Goal: Task Accomplishment & Management: Use online tool/utility

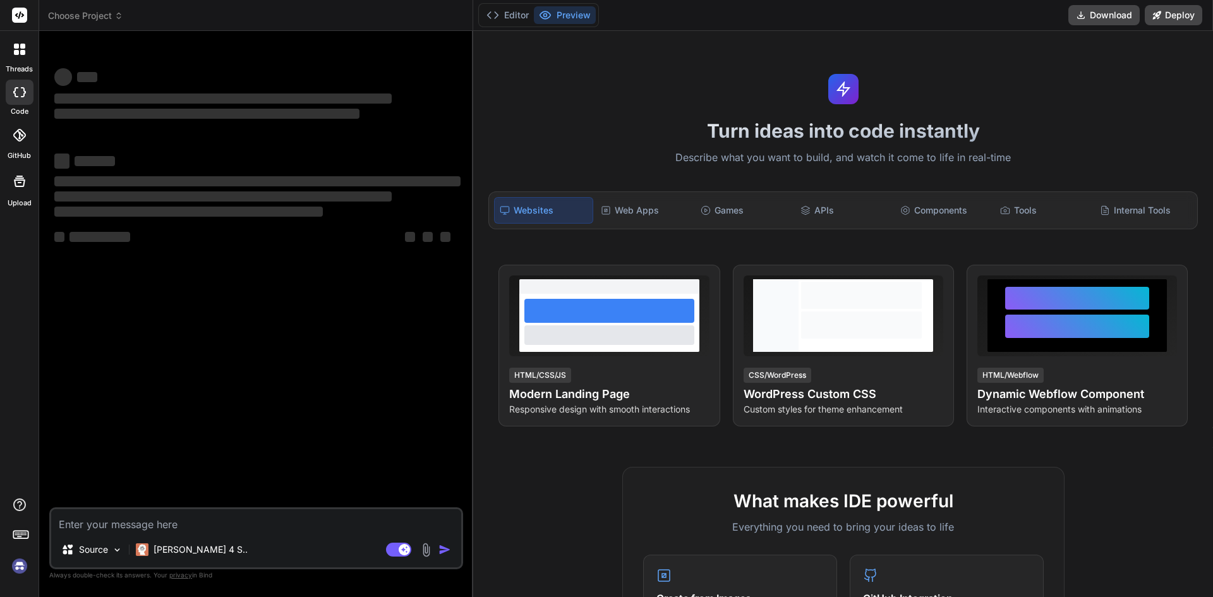
click at [110, 520] on textarea at bounding box center [256, 520] width 410 height 23
type textarea "[EMAIL_ADDRESS][DOMAIN_NAME]"
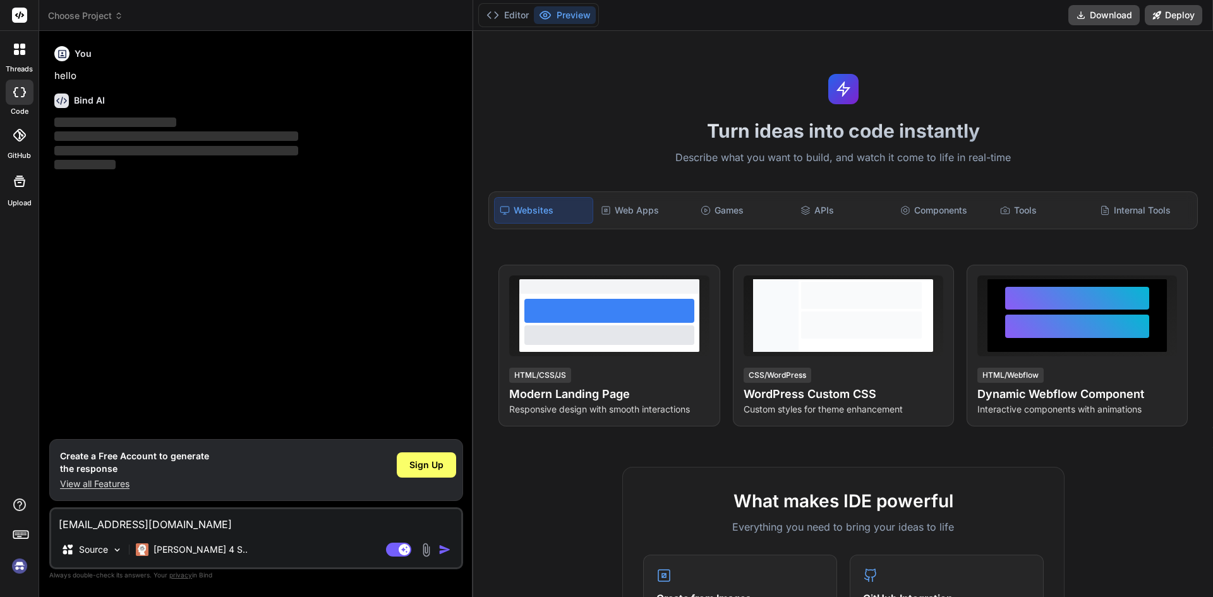
type textarea "x"
drag, startPoint x: 220, startPoint y: 524, endPoint x: 45, endPoint y: 529, distance: 174.4
click at [45, 529] on div "Bind AI Web Search Created with Pixso. Code Generator You hello Bind AI ‌ ‌ ‌ ‌…" at bounding box center [256, 313] width 434 height 565
click at [153, 515] on textarea at bounding box center [256, 520] width 410 height 23
click at [433, 465] on span "Sign Up" at bounding box center [426, 465] width 34 height 13
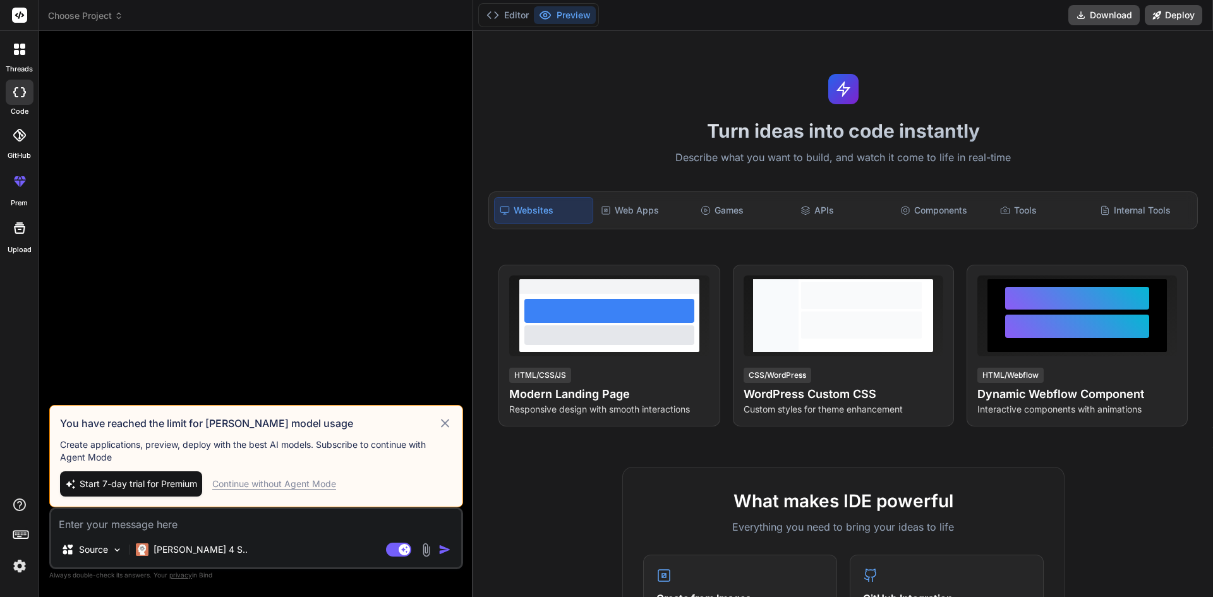
click at [298, 484] on div "Continue without Agent Mode" at bounding box center [274, 484] width 124 height 13
type textarea "x"
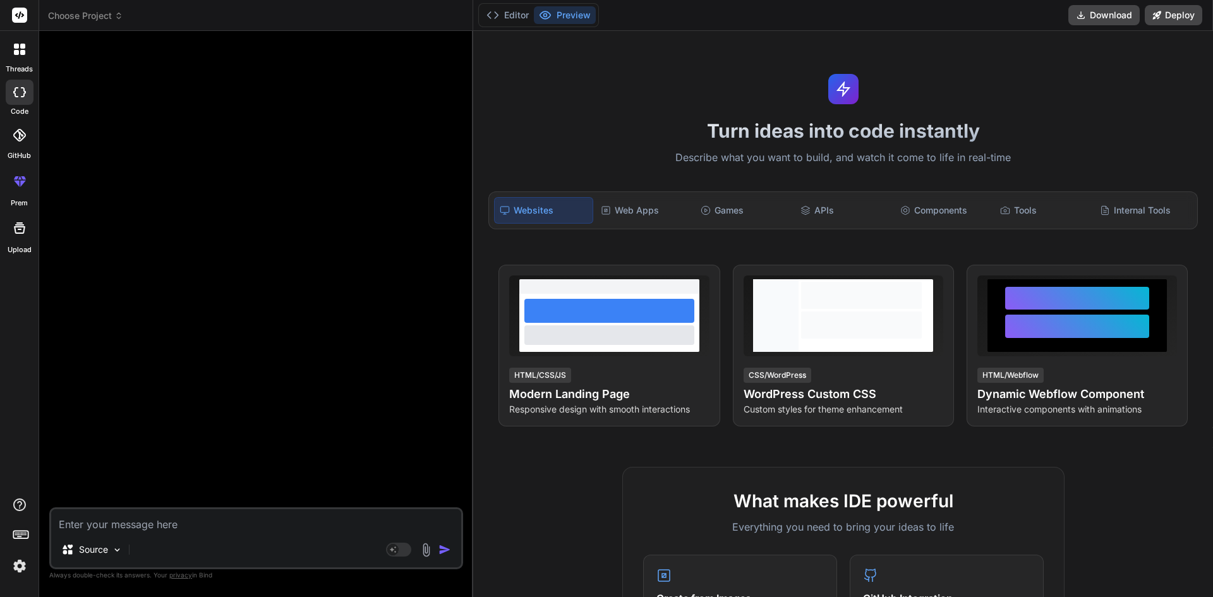
click at [162, 519] on textarea at bounding box center [256, 520] width 410 height 23
click at [167, 524] on textarea at bounding box center [256, 520] width 410 height 23
paste textarea "////////// my first data 1 Dashboard fa fa-tachometer /home/employeejourneydash…"
type textarea "////////// my first data 1 Dashboard fa fa-tachometer /home/employeejourneydash…"
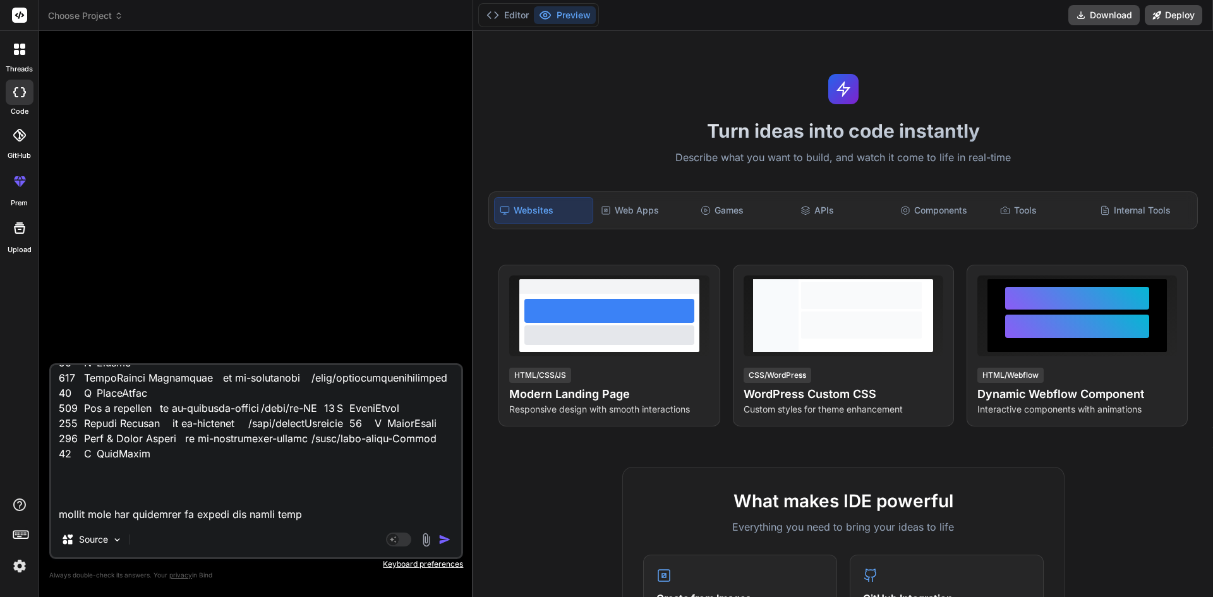
type textarea "x"
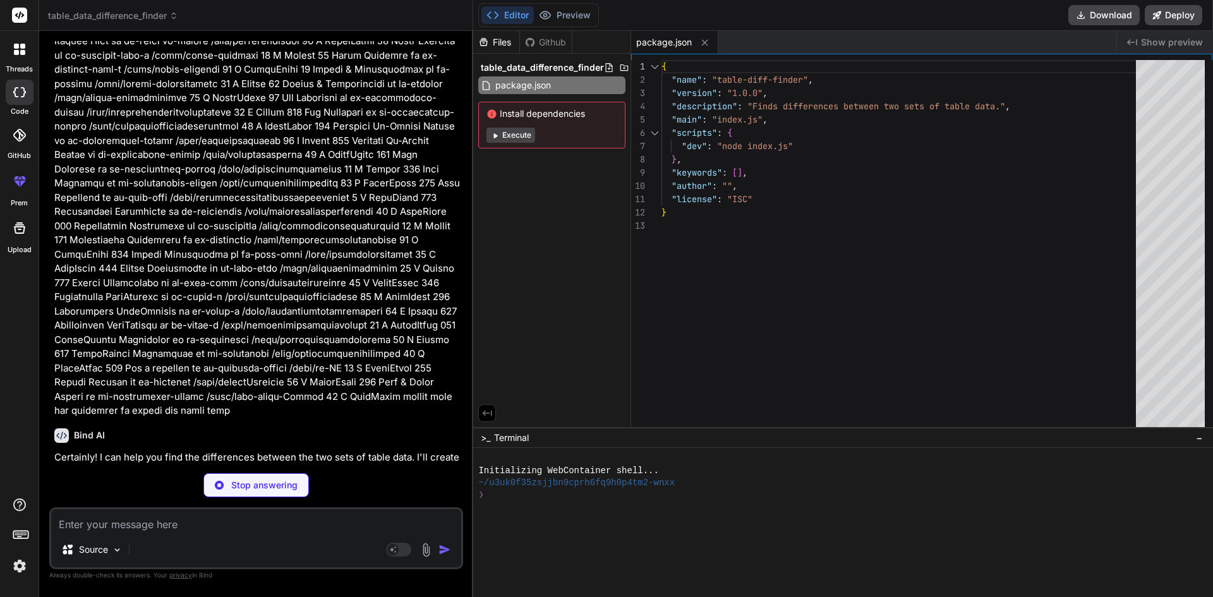
scroll to position [2898, 0]
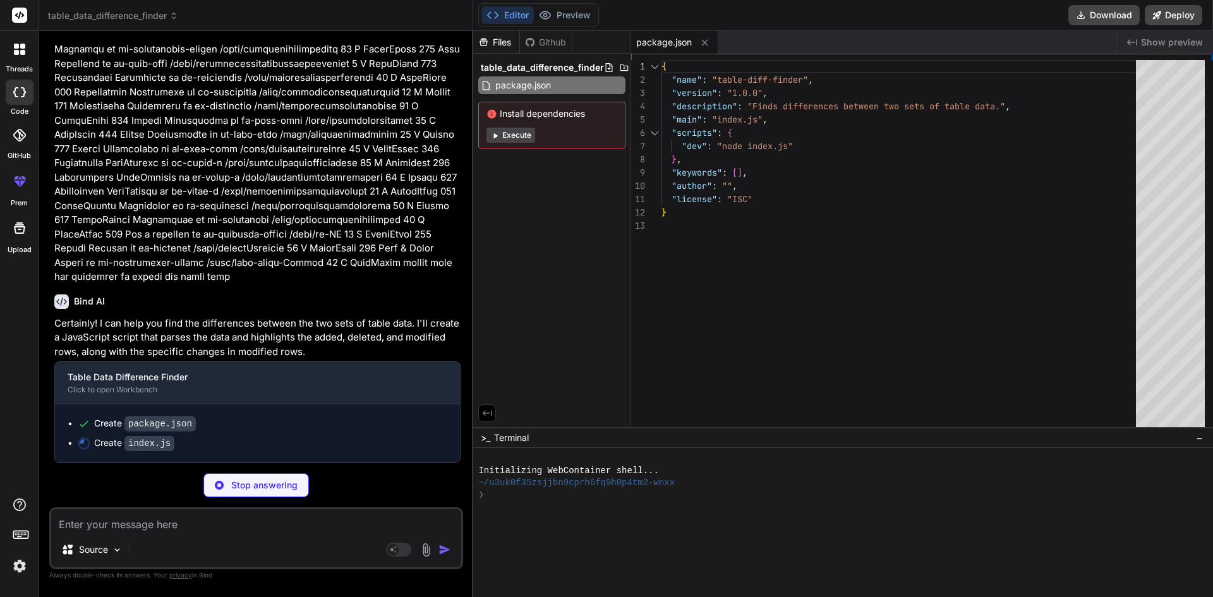
type textarea "x"
type textarea "console.log("\n--- End of Differences ---");"
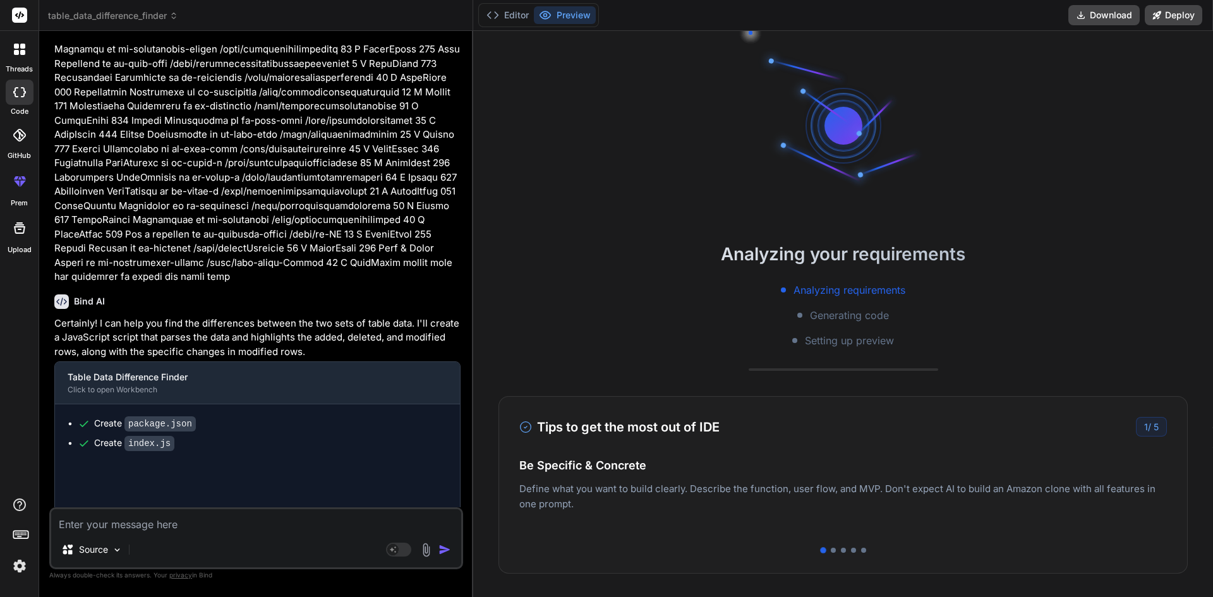
scroll to position [24, 0]
type textarea "x"
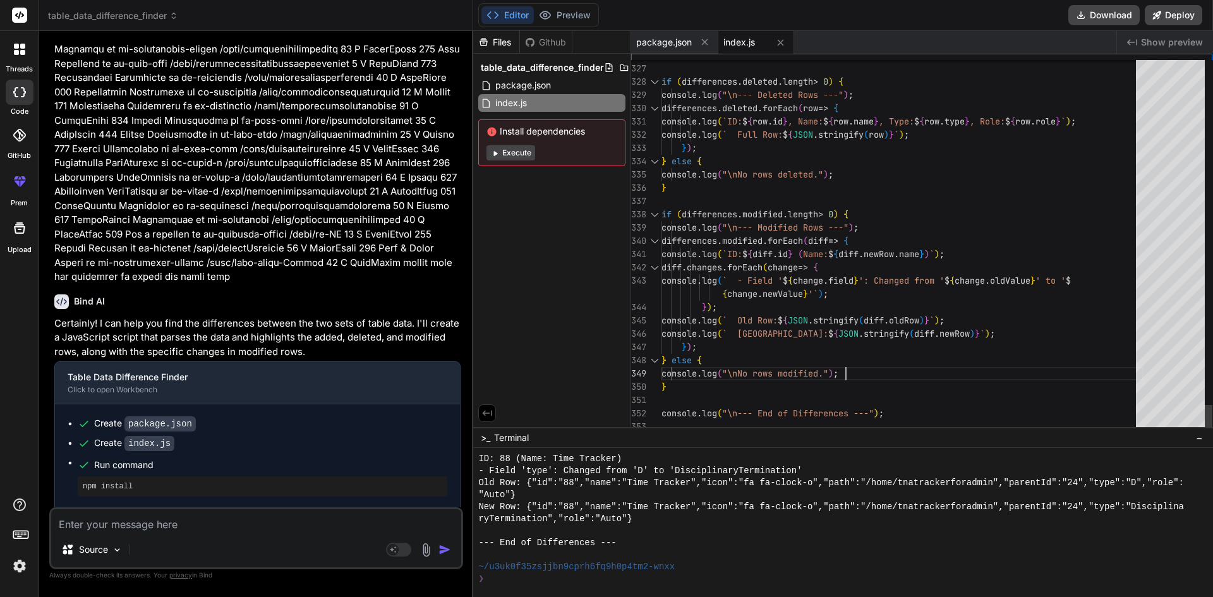
scroll to position [0, 0]
type textarea "console.log("\n--- End of Differences ---");"
click at [145, 520] on textarea at bounding box center [256, 520] width 410 height 23
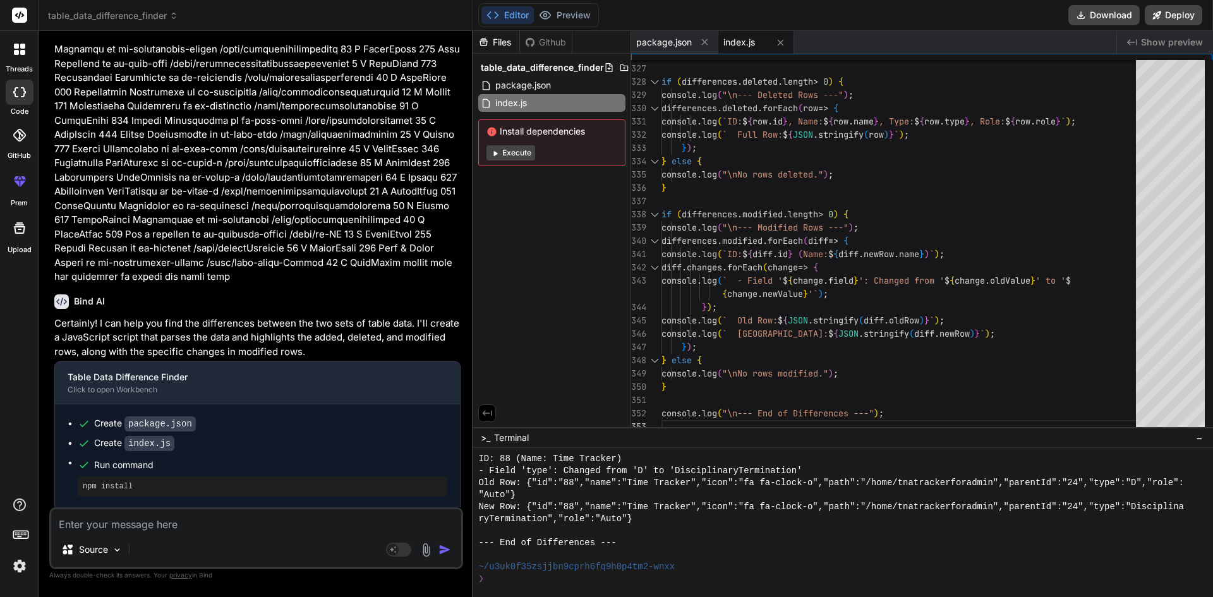
type textarea "t"
type textarea "x"
type textarea "th"
type textarea "x"
type textarea "thi"
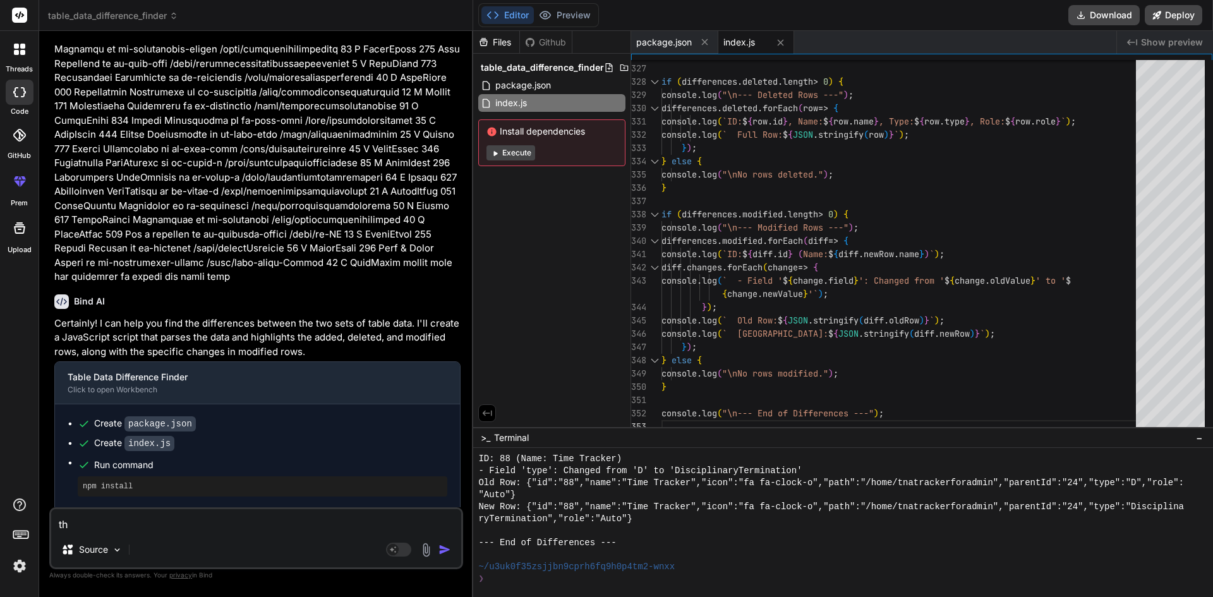
type textarea "x"
type textarea "this"
type textarea "x"
type textarea "this"
type textarea "x"
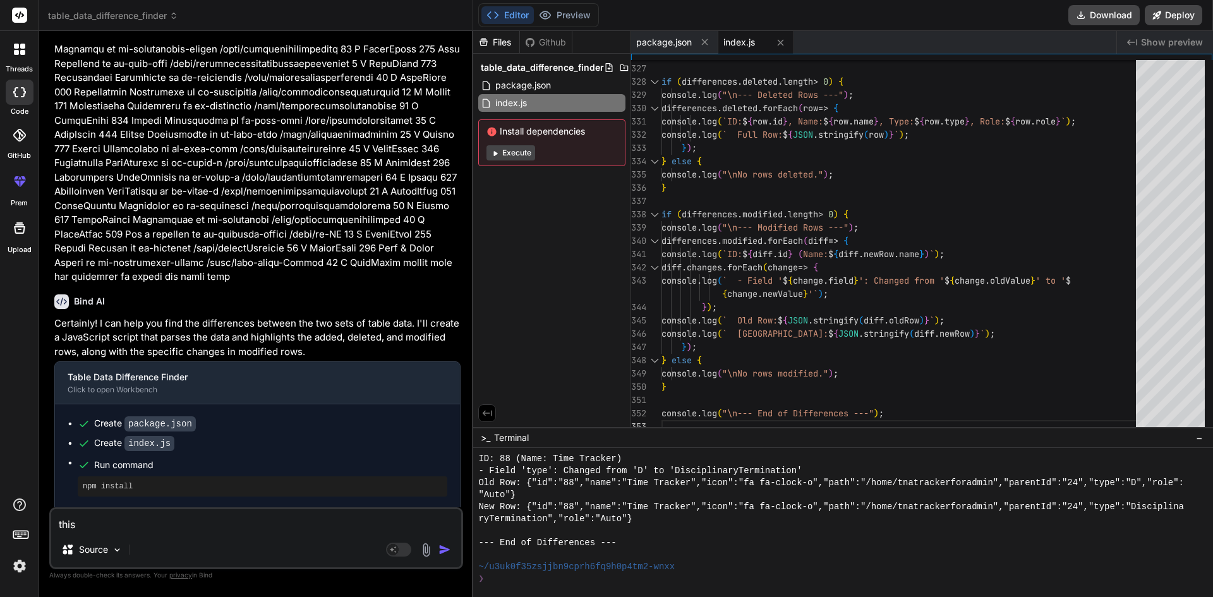
type textarea "this i"
type textarea "x"
type textarea "this is"
type textarea "x"
type textarea "this is"
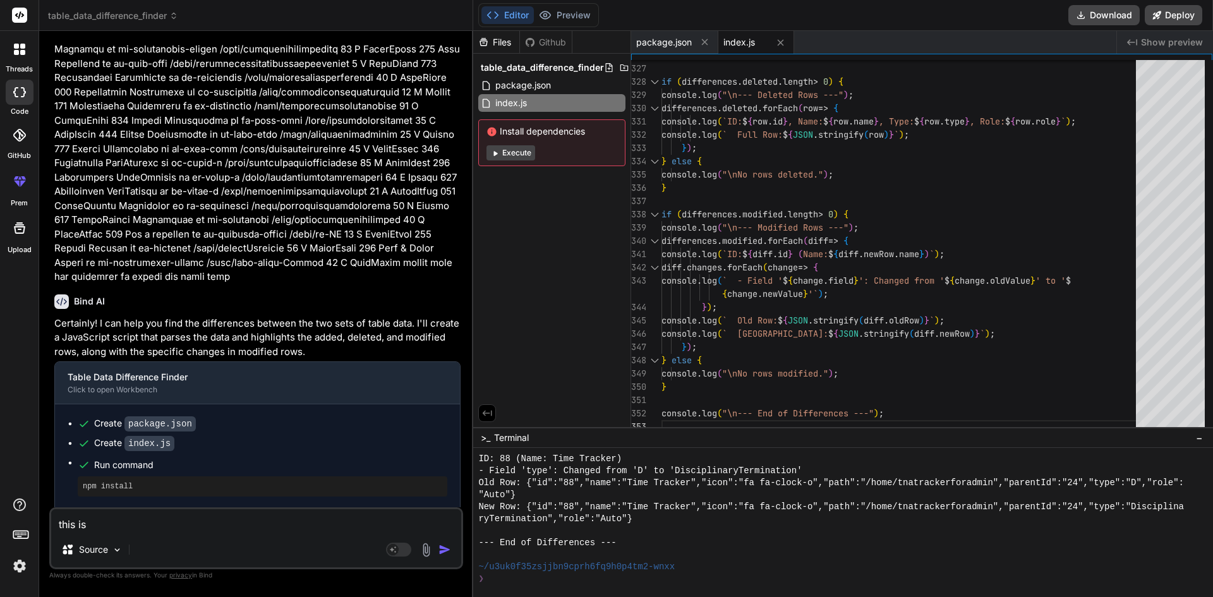
type textarea "x"
type textarea "this is t"
type textarea "x"
type textarea "this is th"
type textarea "x"
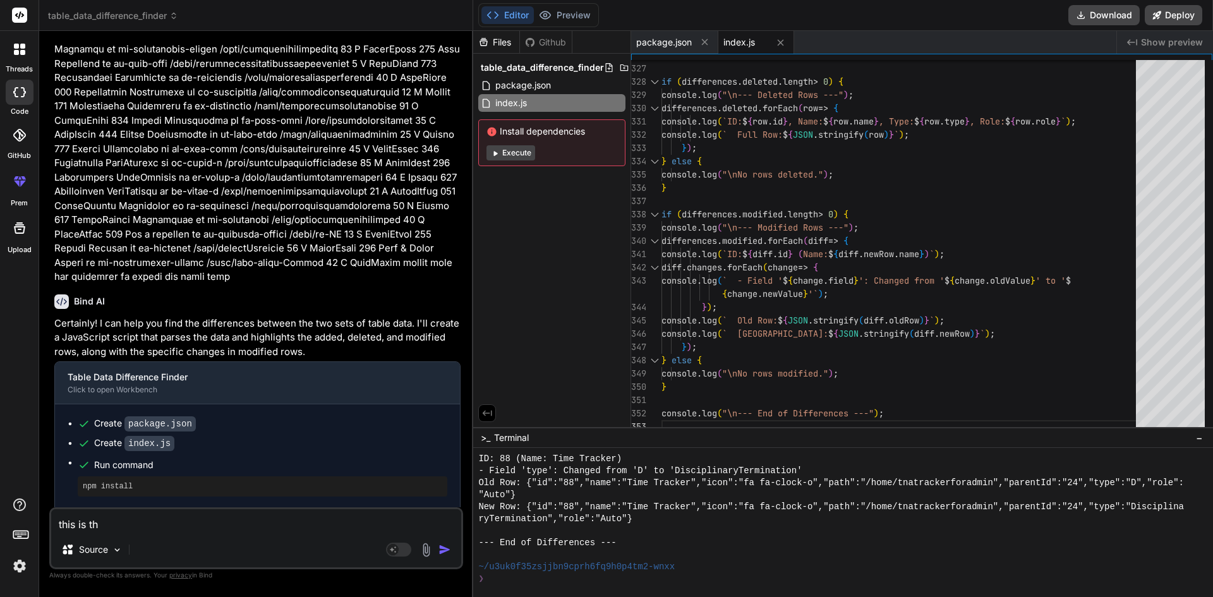
type textarea "this is the"
type textarea "x"
type textarea "this is the"
type textarea "x"
type textarea "this is the s"
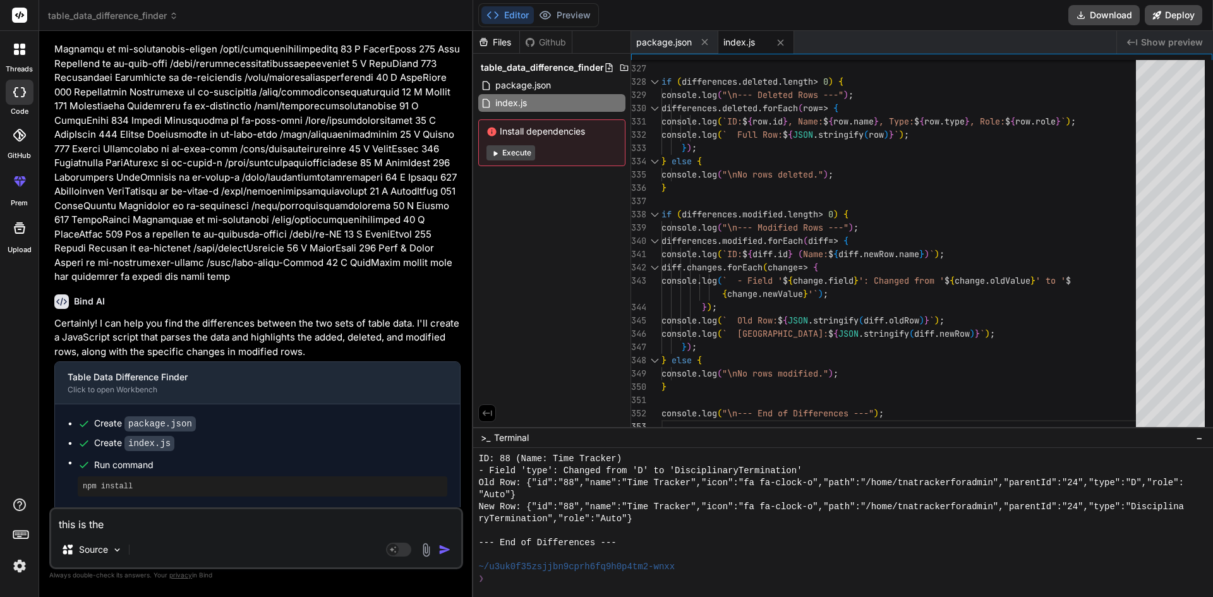
type textarea "x"
type textarea "this is the sq"
type textarea "x"
type textarea "this is the sql"
type textarea "x"
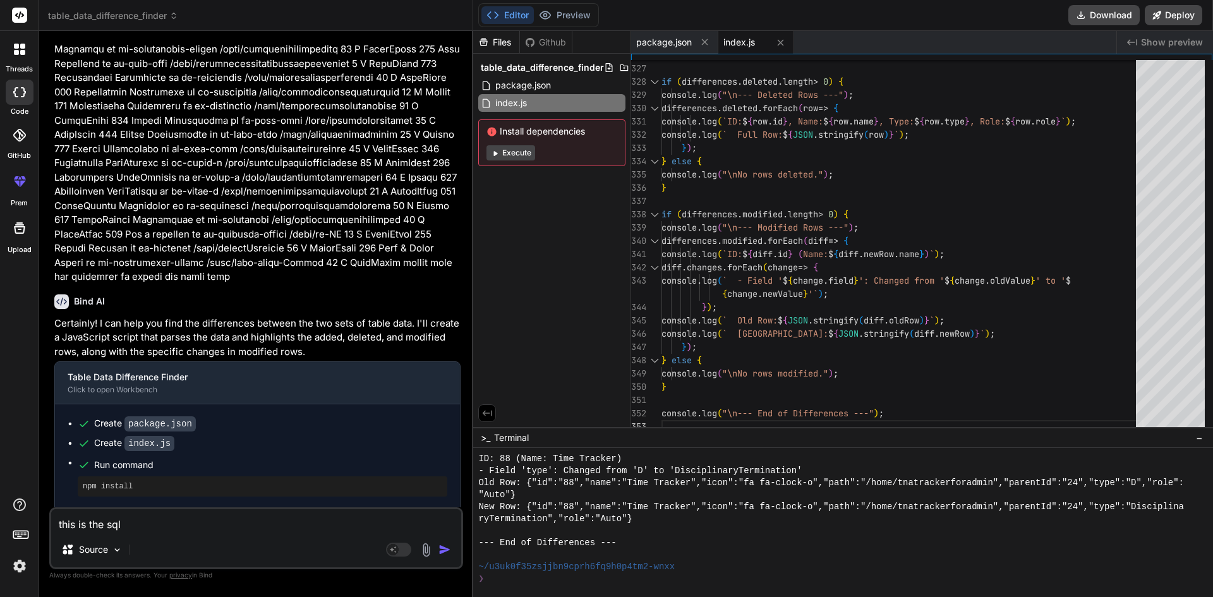
type textarea "this is the sql"
type textarea "x"
type textarea "this is the sql s"
type textarea "x"
type textarea "this is the sql se"
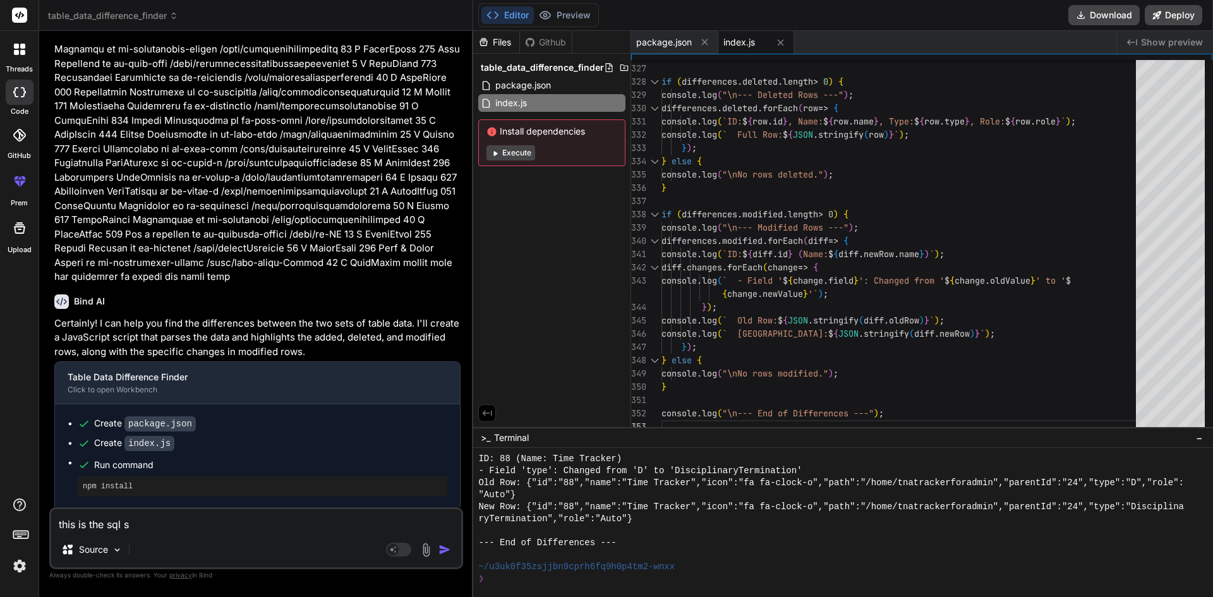
type textarea "x"
type textarea "this is the sql ser"
type textarea "x"
type textarea "this is the sql serv"
type textarea "x"
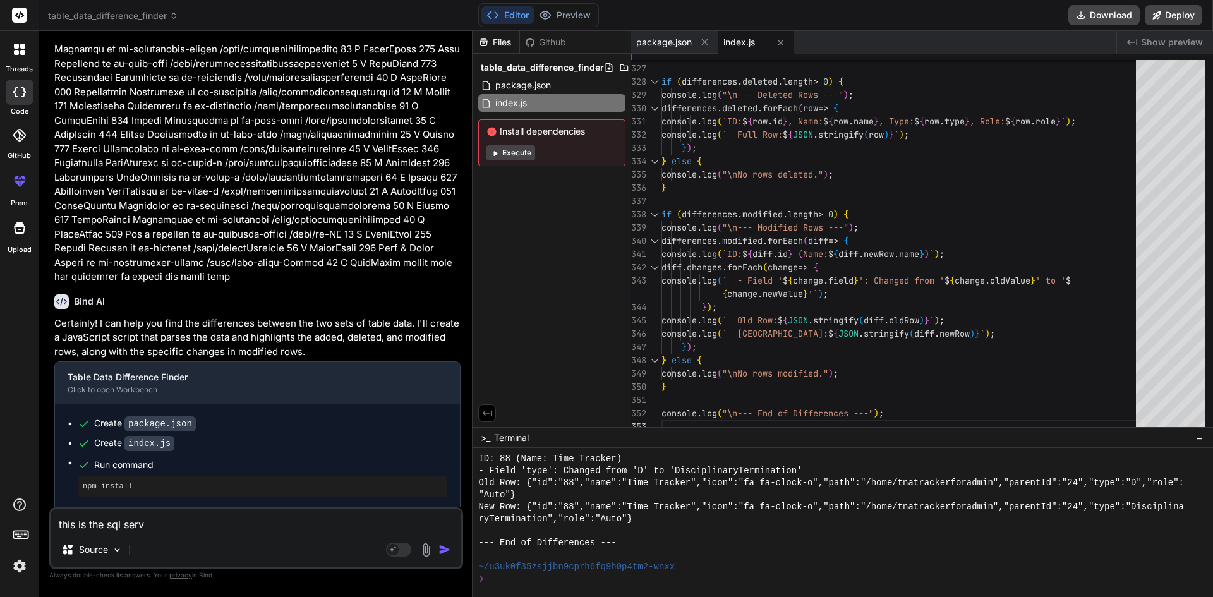
type textarea "this is the sql serve"
type textarea "x"
type textarea "this is the sql server"
type textarea "x"
type textarea "this is the sql server"
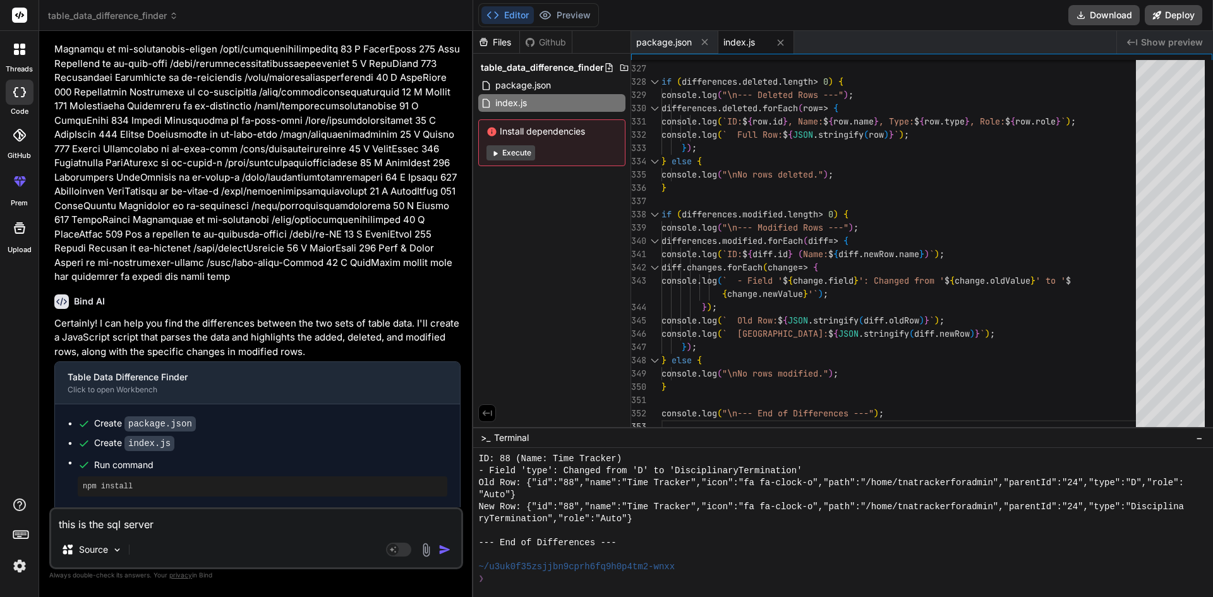
type textarea "x"
type textarea "this is the sql server d"
type textarea "x"
type textarea "this is the sql server da"
type textarea "x"
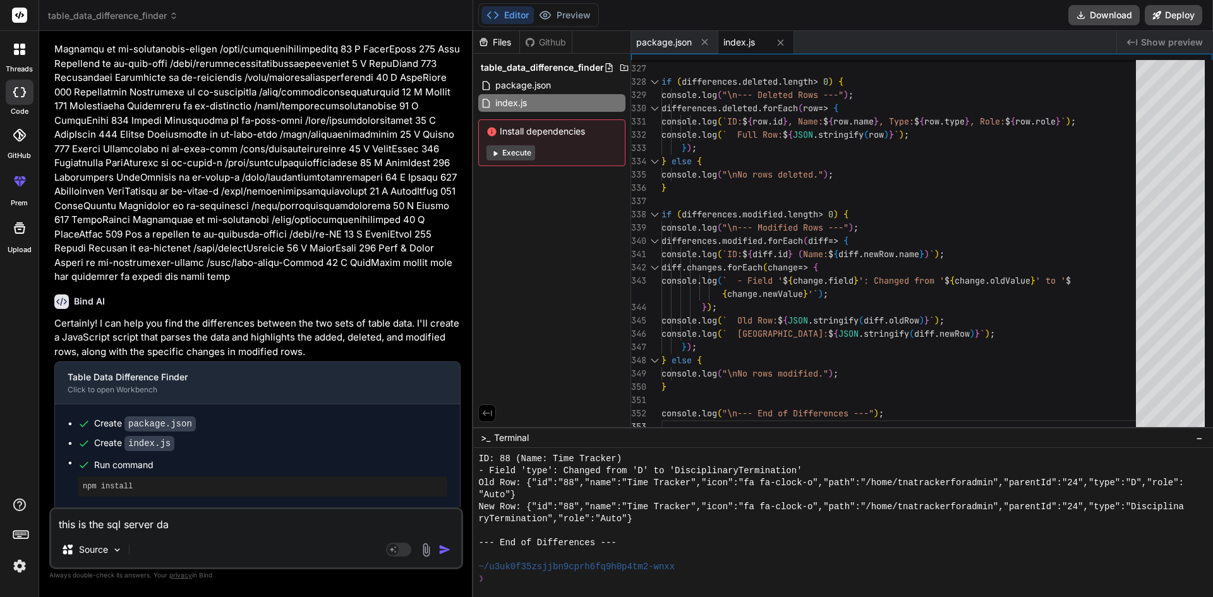
type textarea "this is the sql server dat"
type textarea "x"
type textarea "this is the sql server data"
type textarea "x"
type textarea "this is the sql server data"
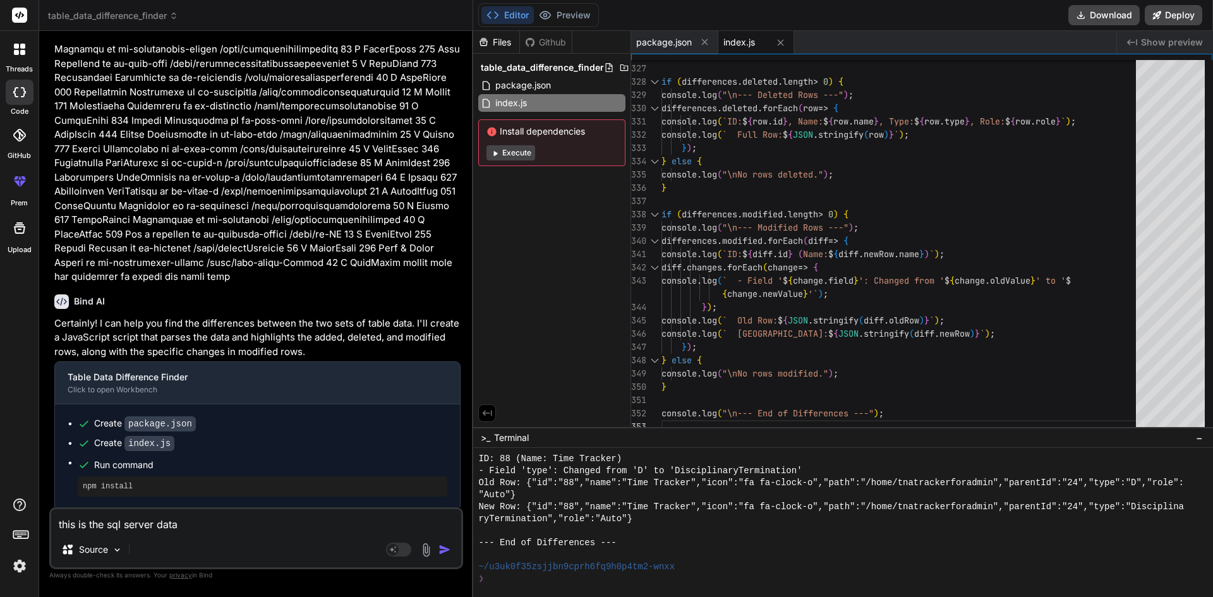
type textarea "x"
type textarea "this is the sql server data p"
type textarea "x"
type textarea "this is the sql server data pl"
type textarea "x"
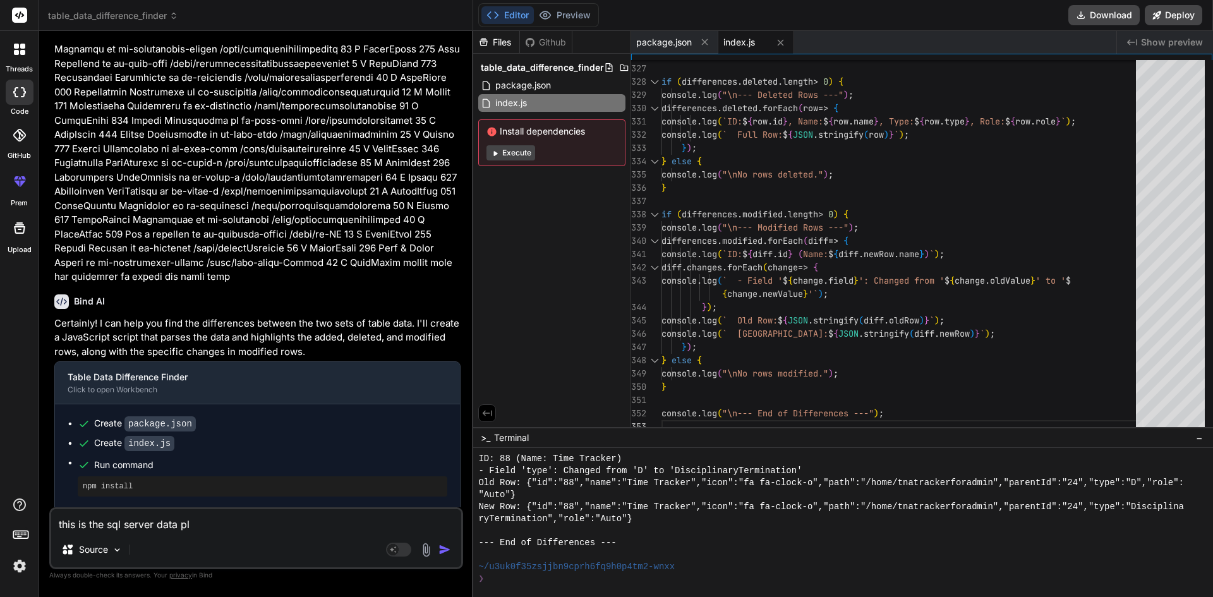
type textarea "this is the sql server data ple"
type textarea "x"
type textarea "this is the sql server data plea"
type textarea "x"
type textarea "this is the sql server data pleas"
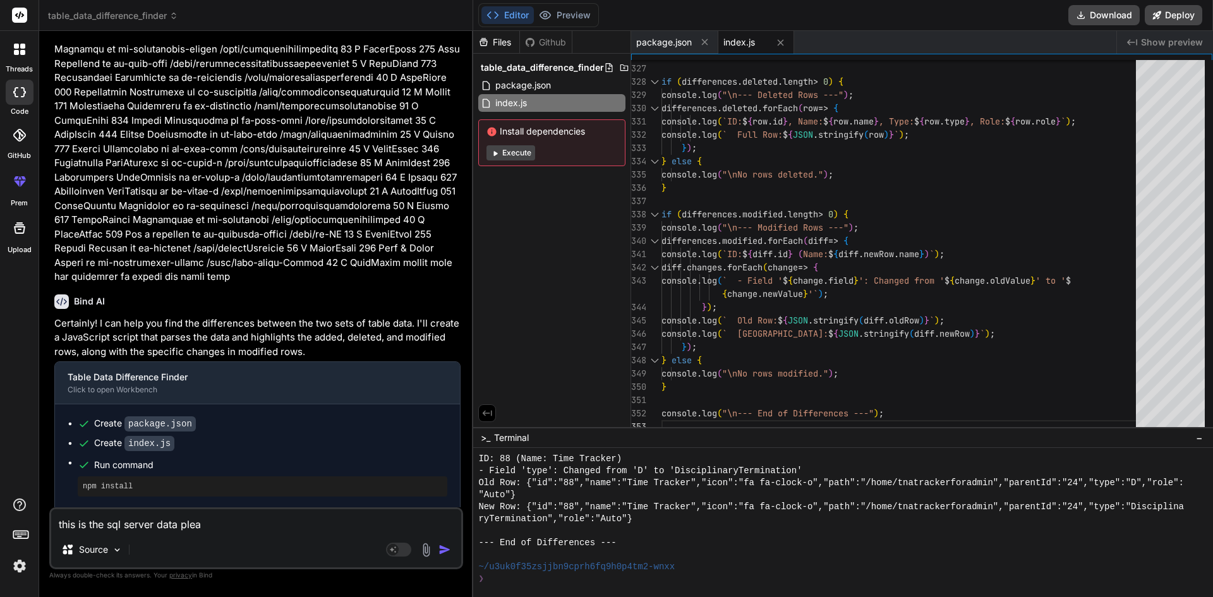
type textarea "x"
type textarea "this is the sql server data please"
type textarea "x"
type textarea "this is the sql server data please"
type textarea "x"
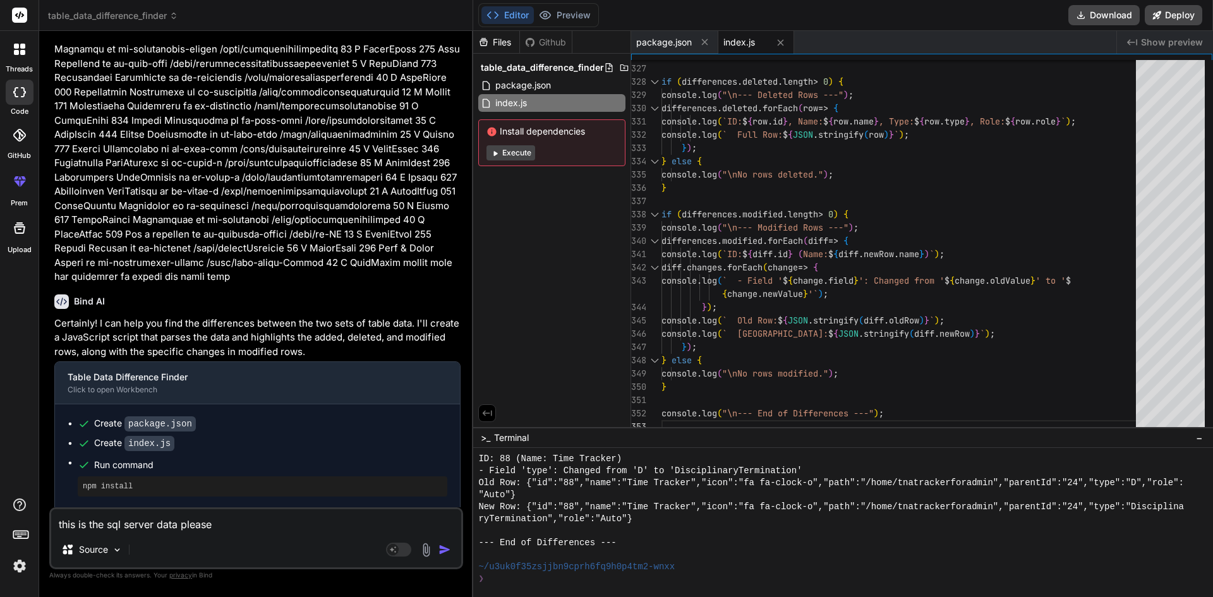
type textarea "this is the sql server data please f"
type textarea "x"
type textarea "this is the sql server data please fi"
type textarea "x"
type textarea "this is the sql server data please fin"
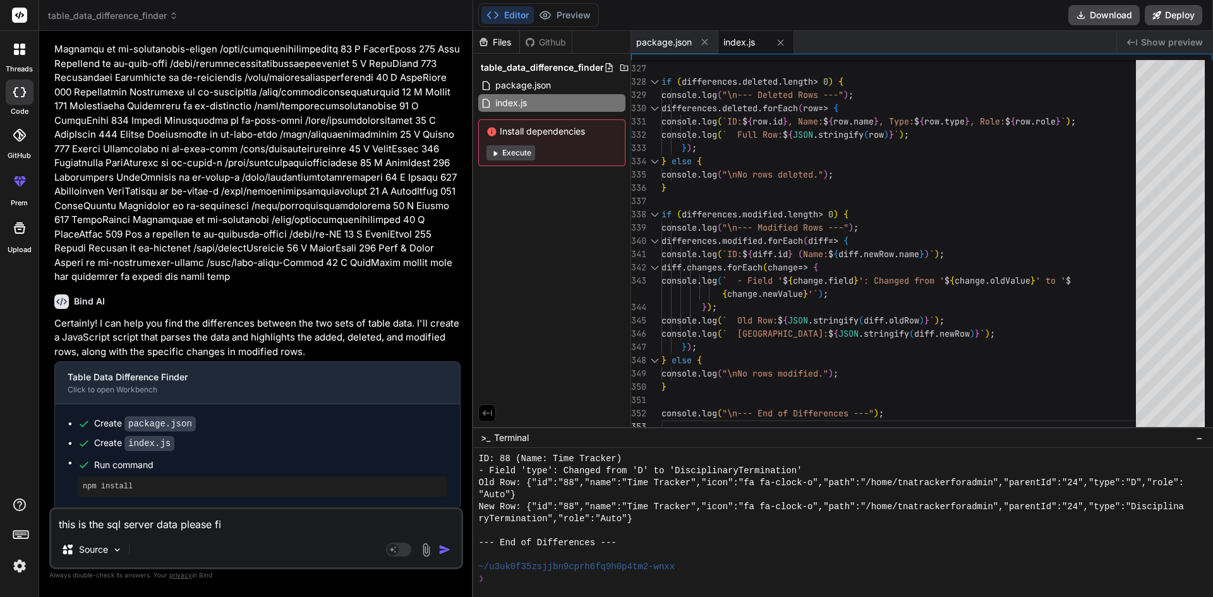
type textarea "x"
type textarea "this is the sql server data please find"
type textarea "x"
type textarea "this is the sql server data please find"
type textarea "x"
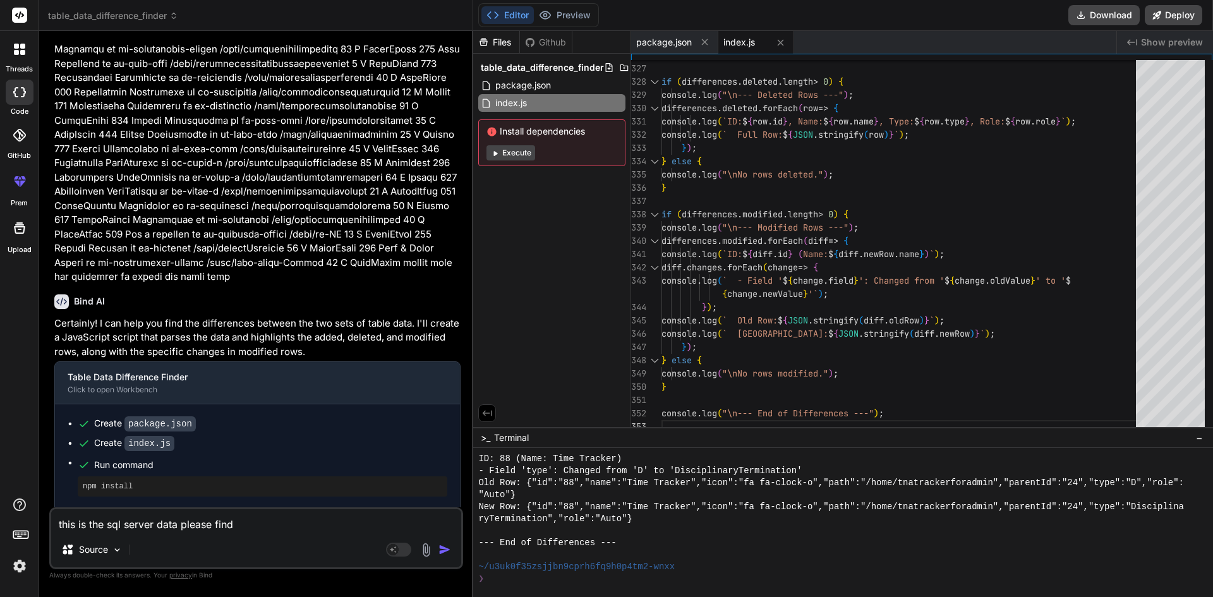
type textarea "this is the sql server data please find t"
type textarea "x"
type textarea "this is the sql server data please find th"
type textarea "x"
type textarea "this is the sql server data please find the"
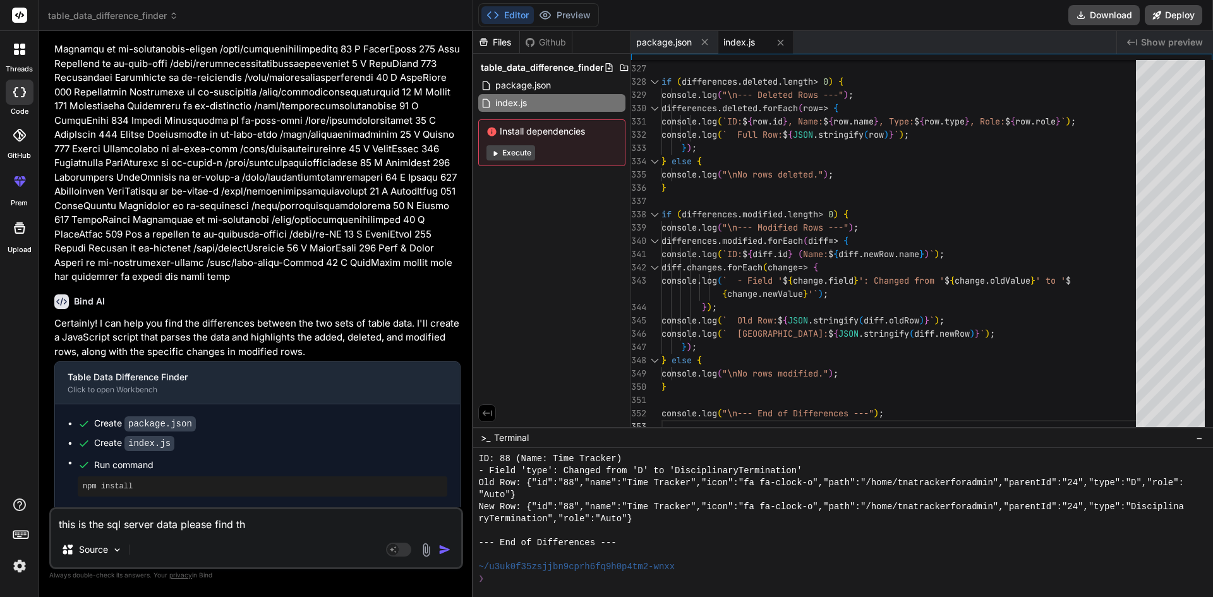
type textarea "x"
type textarea "this is the sql server data please find the"
type textarea "x"
type textarea "this is the sql server data please find the d"
type textarea "x"
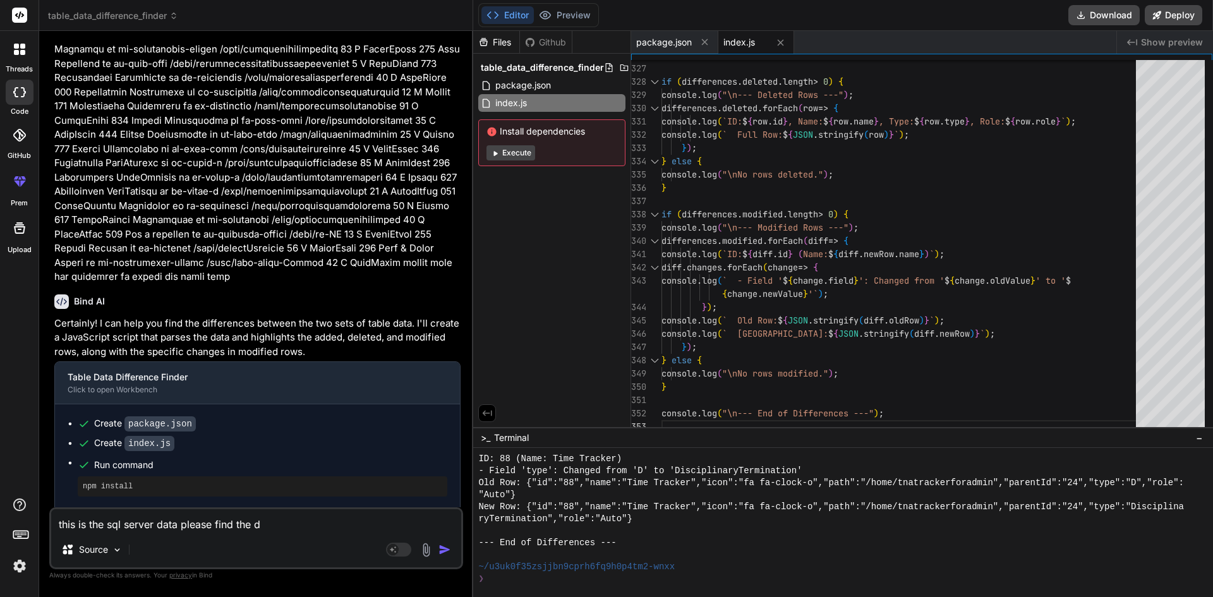
type textarea "this is the sql server data please find the di"
type textarea "x"
type textarea "this is the sql server data please find the dir"
type textarea "x"
type textarea "this is the sql server data please find the [PERSON_NAME]"
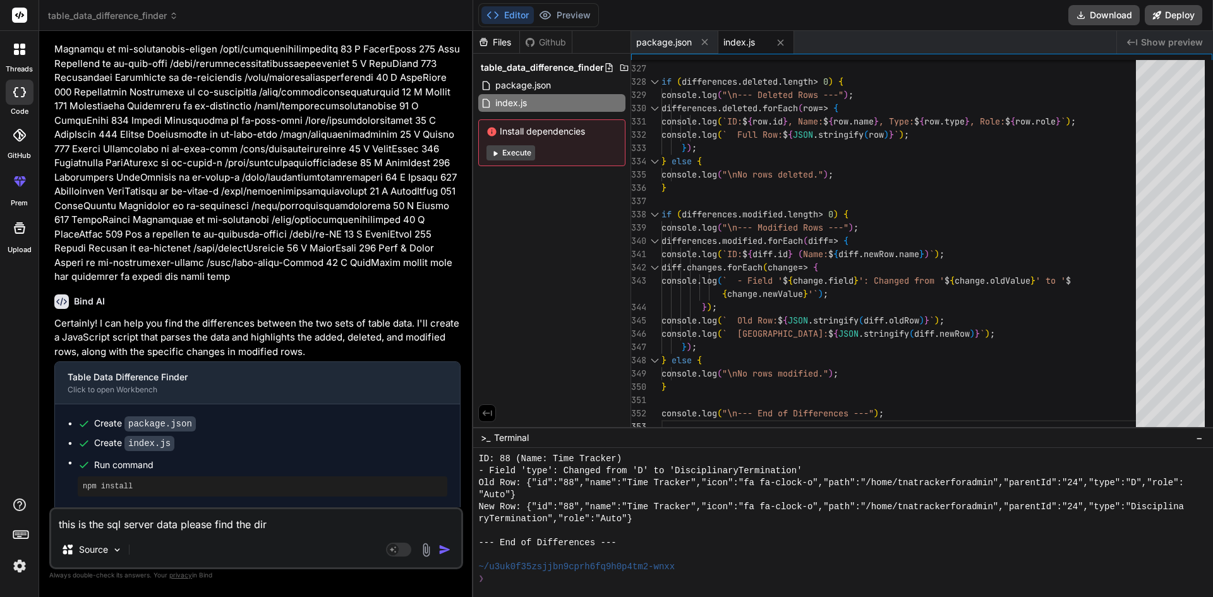
type textarea "x"
type textarea "this is the sql server data please find the dirre"
type textarea "x"
type textarea "this is the sql server data please find the dirren"
type textarea "x"
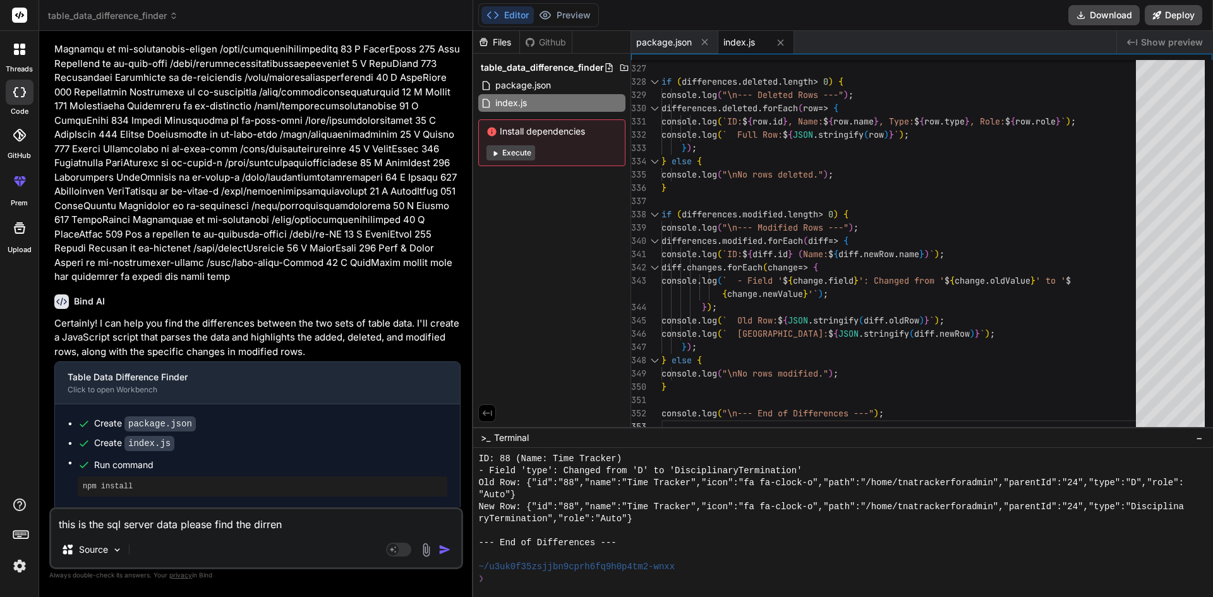
type textarea "this is the sql server data please find the dirrenc"
type textarea "x"
type textarea "this is the sql server data please find the dirrence"
type textarea "x"
type textarea "this is the sql server data please find the dirrence"
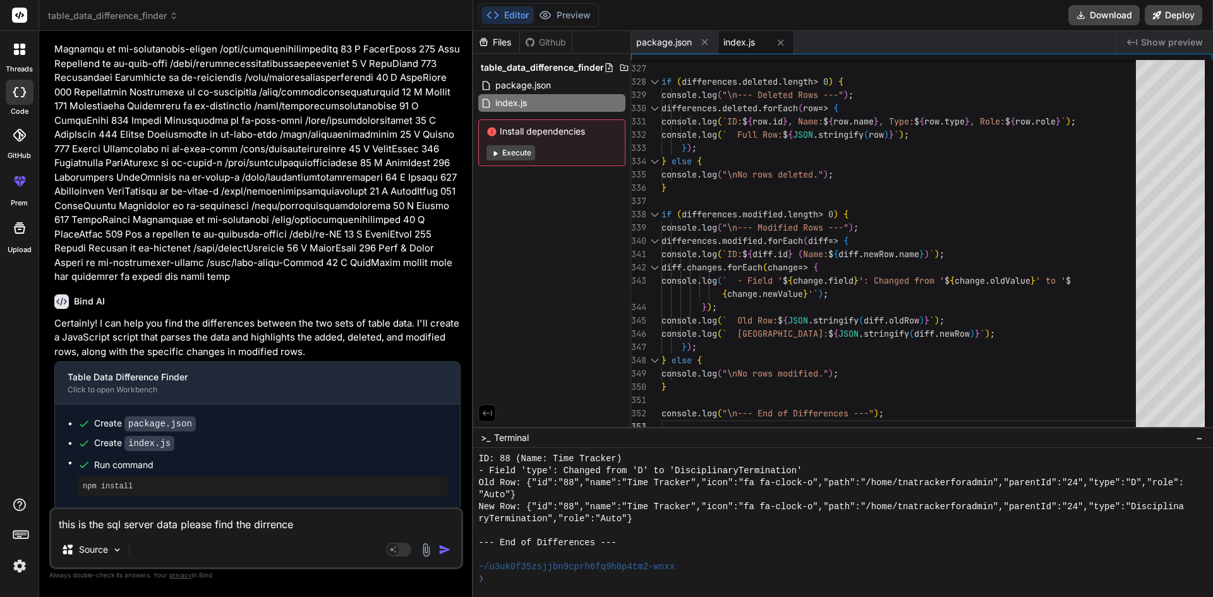
type textarea "x"
type textarea "this is the sql server data please find the dirrence i"
type textarea "x"
type textarea "this is the sql server data please find the dirrence ib"
type textarea "x"
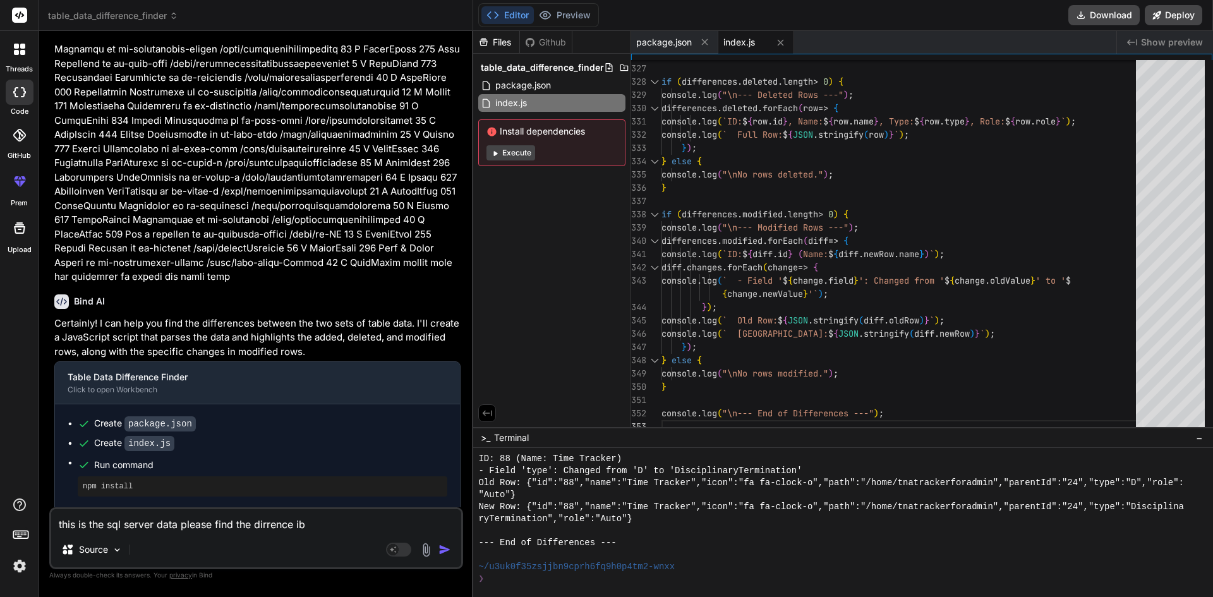
type textarea "this is the sql server data please find the dirrence ib="
type textarea "x"
type textarea "this is the sql server data please find the dirrence ib"
type textarea "x"
type textarea "this is the sql server data please find the dirrence i"
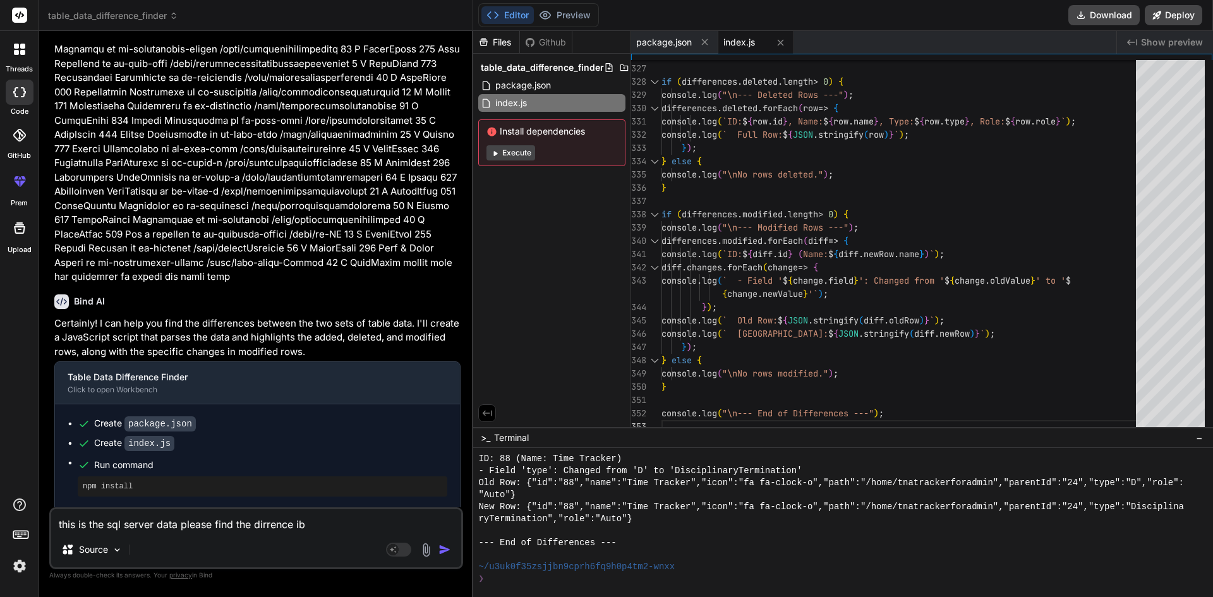
type textarea "x"
type textarea "this is the sql server data please find the dirrence in"
type textarea "x"
type textarea "this is the sql server data please find the dirrence in"
type textarea "x"
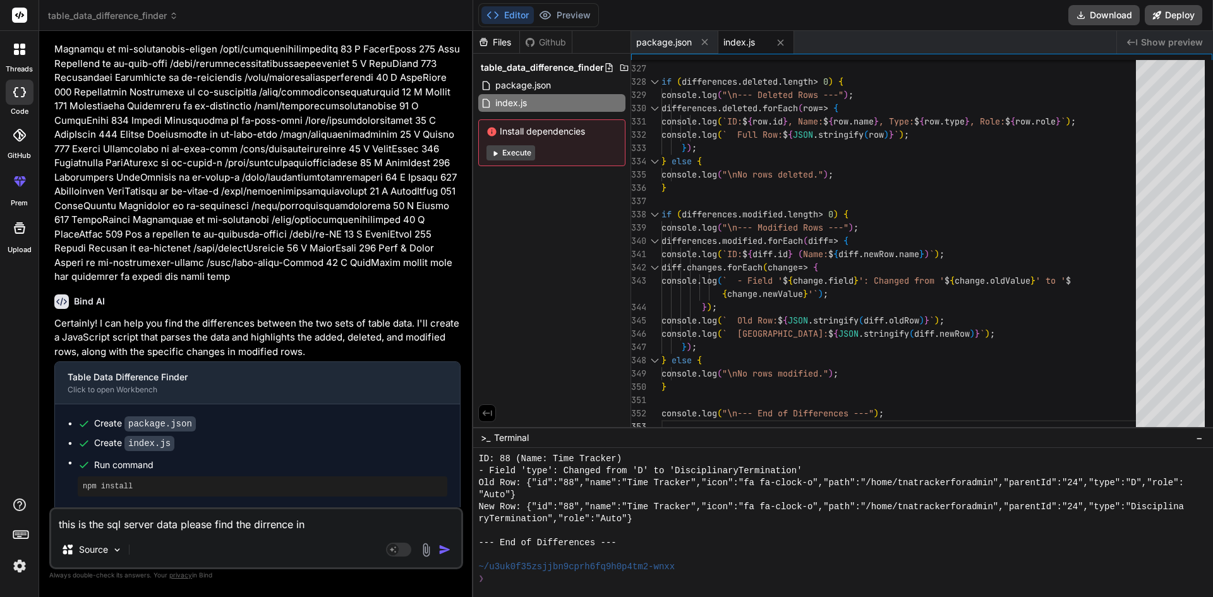
type textarea "this is the sql server data please find the dirrence in d"
type textarea "x"
type textarea "this is the sql server data please find the dirrence in da"
type textarea "x"
type textarea "this is the sql server data please find the dirrence in dat"
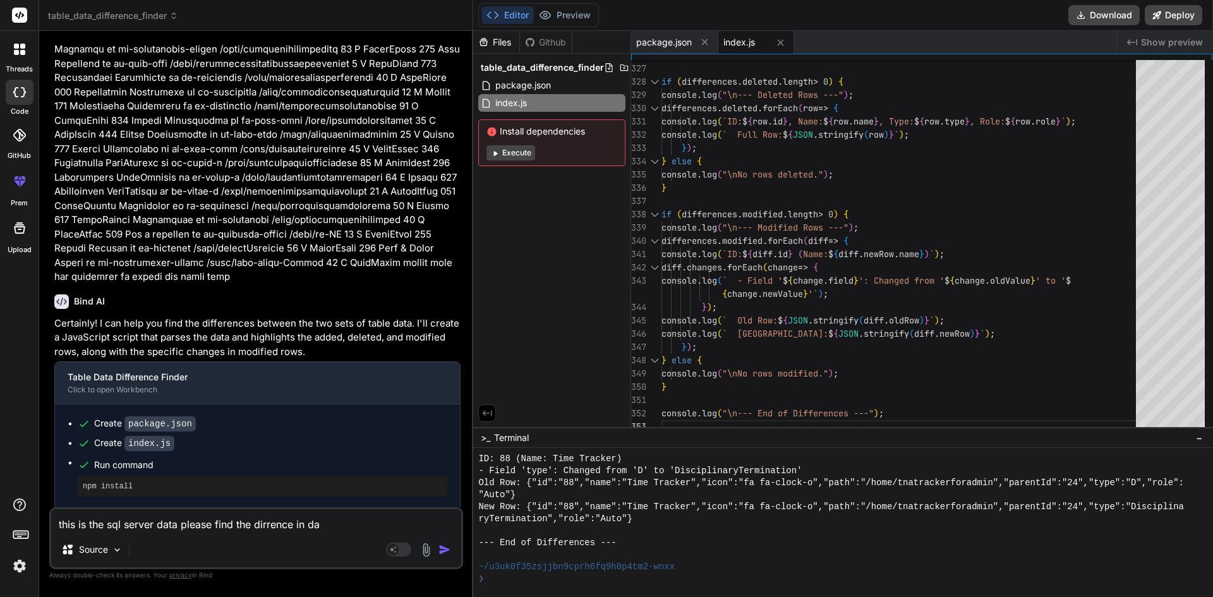
type textarea "x"
type textarea "this is the sql server data please find the dirrence in data"
type textarea "x"
type textarea "this is the sql server data please find the dirrence in data"
type textarea "x"
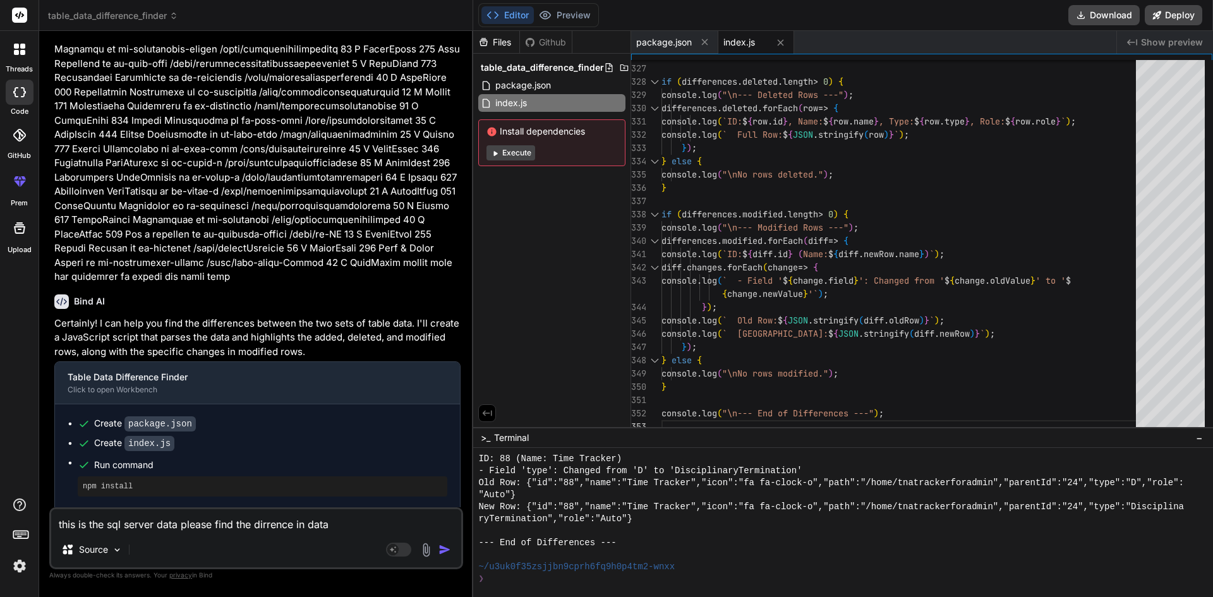
type textarea "this is the sql server data please find the dirrence in data a"
type textarea "x"
type textarea "this is the sql server data please find the dirrence in data an"
type textarea "x"
type textarea "this is the sql server data please find the dirrence in data and"
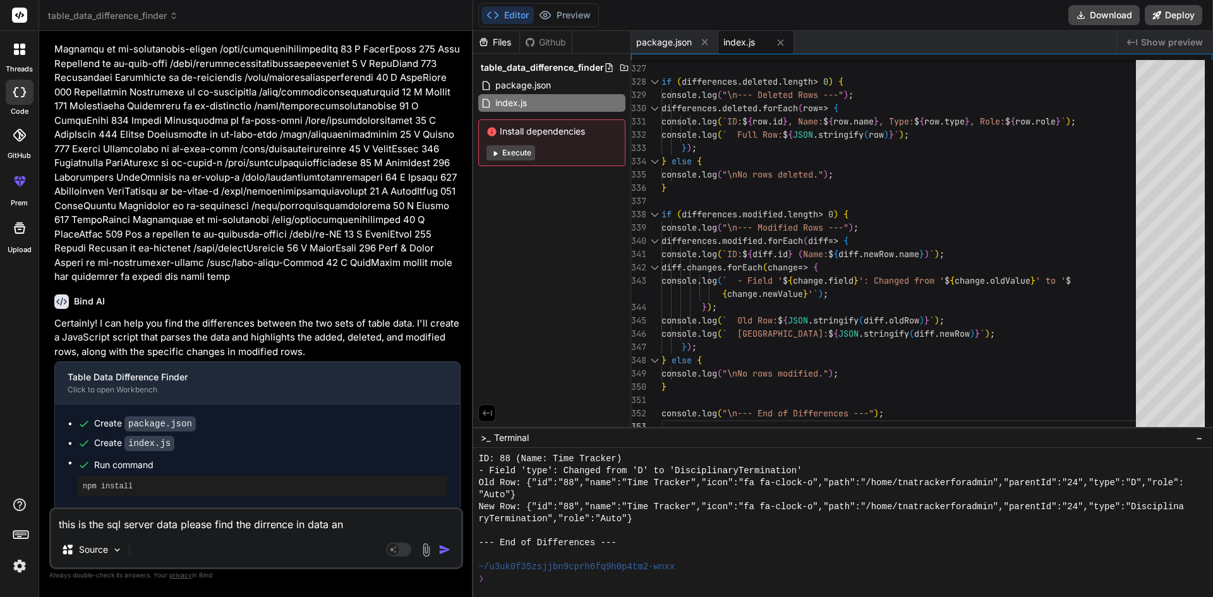
type textarea "x"
type textarea "this is the sql server data please find the dirrence in data and"
type textarea "x"
type textarea "this is the sql server data please find the dirrence in data and t"
type textarea "x"
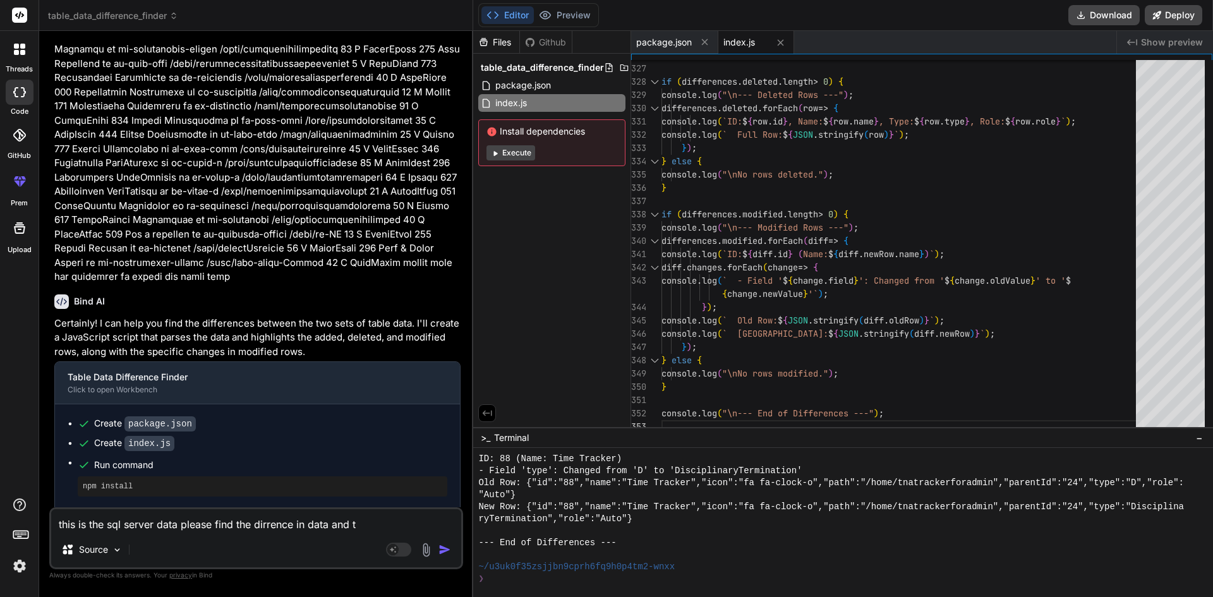
type textarea "this is the sql server data please find the dirrence in data and te"
type textarea "x"
type textarea "this is the sql server data please find the dirrence in data and tel"
type textarea "x"
type textarea "this is the sql server data please find the dirrence in data and tell"
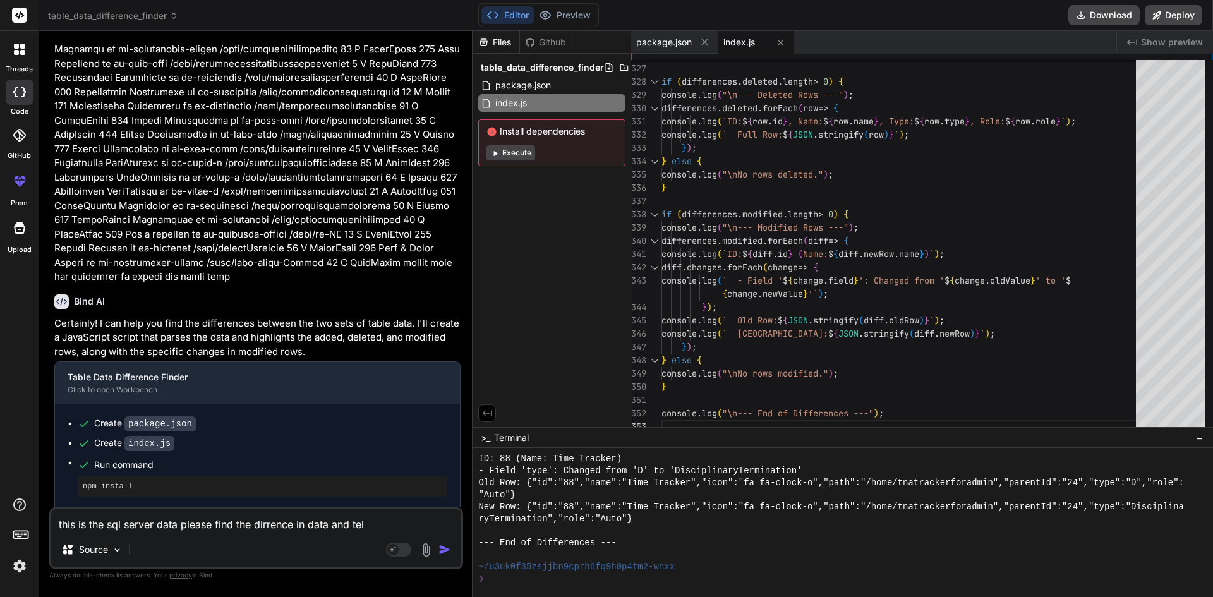
type textarea "x"
type textarea "this is the sql server data please find the dirrence in data and tell"
type textarea "x"
type textarea "this is the sql server data please find the dirrence in data and tell m"
type textarea "x"
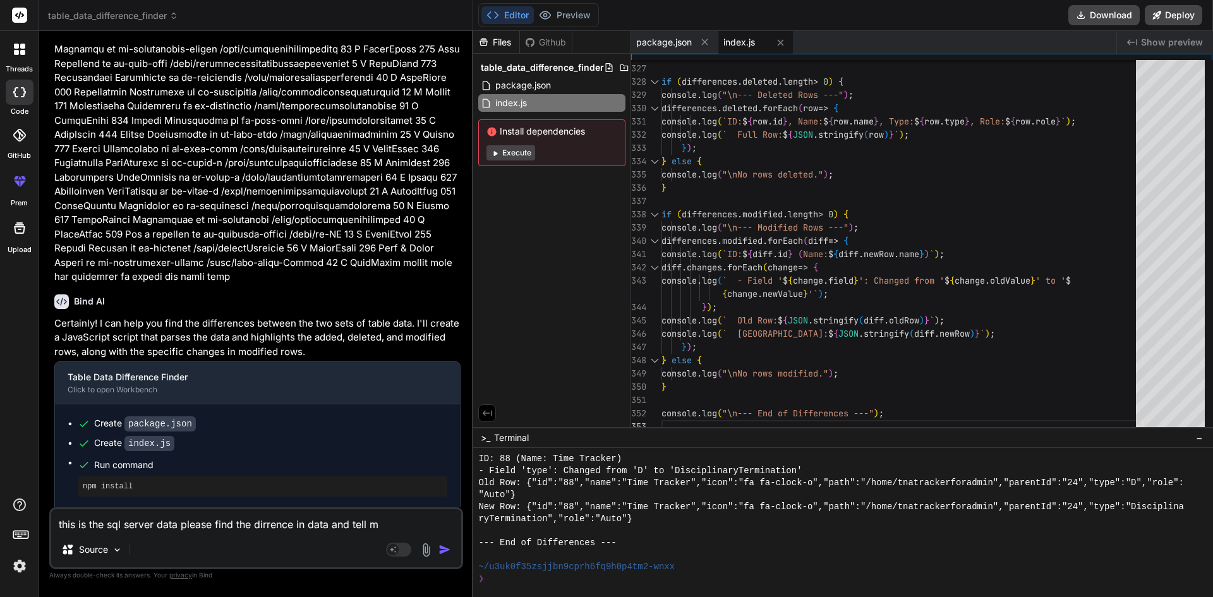
type textarea "this is the sql server data please find the dirrence in data and tell m"
type textarea "x"
type textarea "this is the sql server data please find the dirrence in data and tell m e"
type textarea "x"
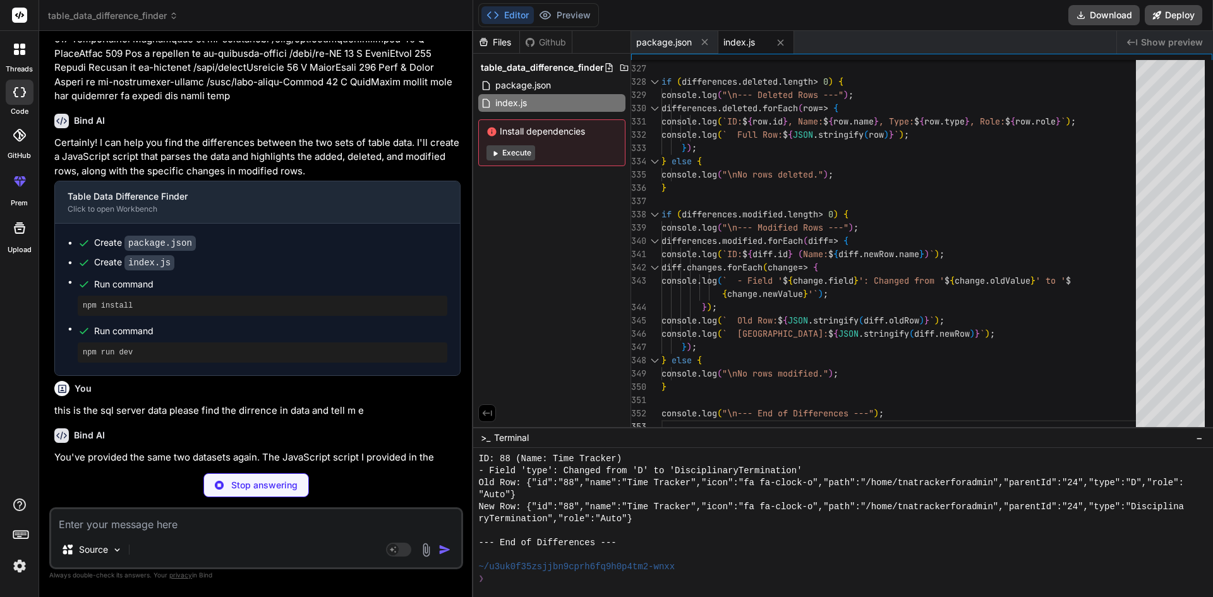
scroll to position [3078, 0]
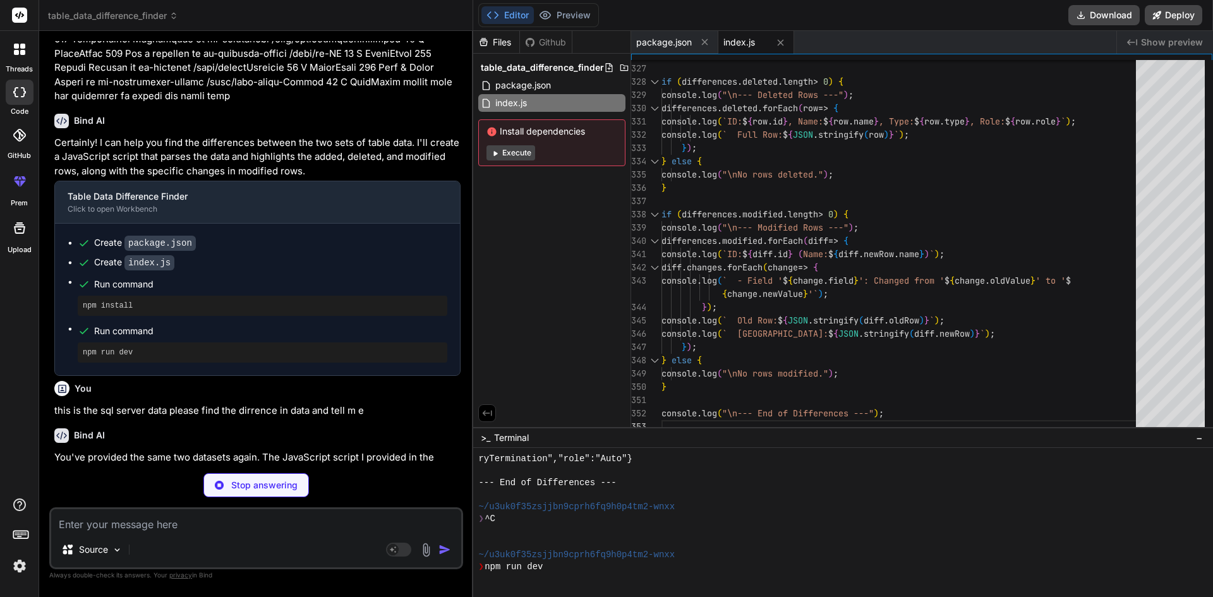
type textarea "x"
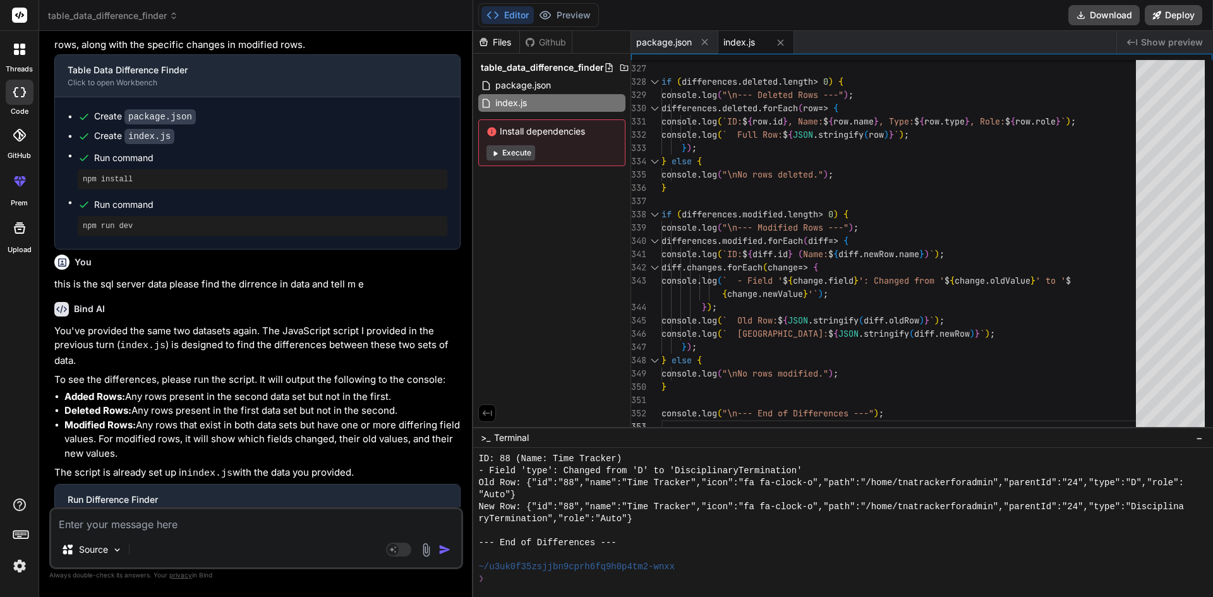
scroll to position [3309, 0]
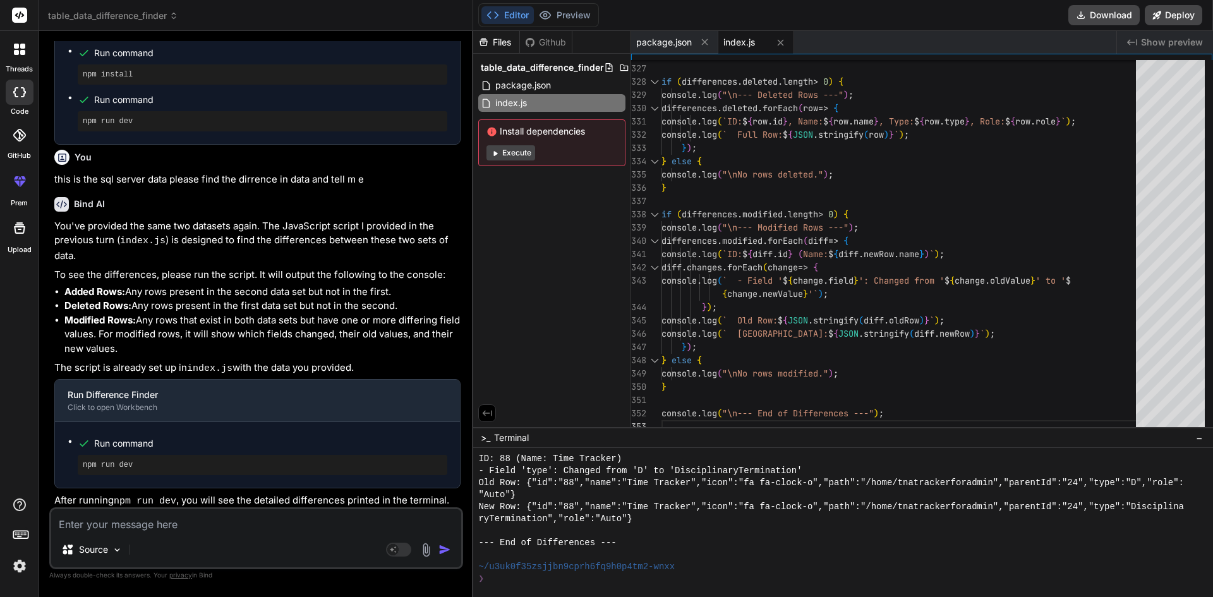
click at [186, 528] on textarea at bounding box center [256, 520] width 410 height 23
paste textarea "1 Dashboard fa fa-tachometer /home/employeejourneydashboard NULL A Manual 2 Das…"
type textarea "1 Dashboard fa fa-tachometer /home/employeejourneydashboard NULL A Manual 2 Das…"
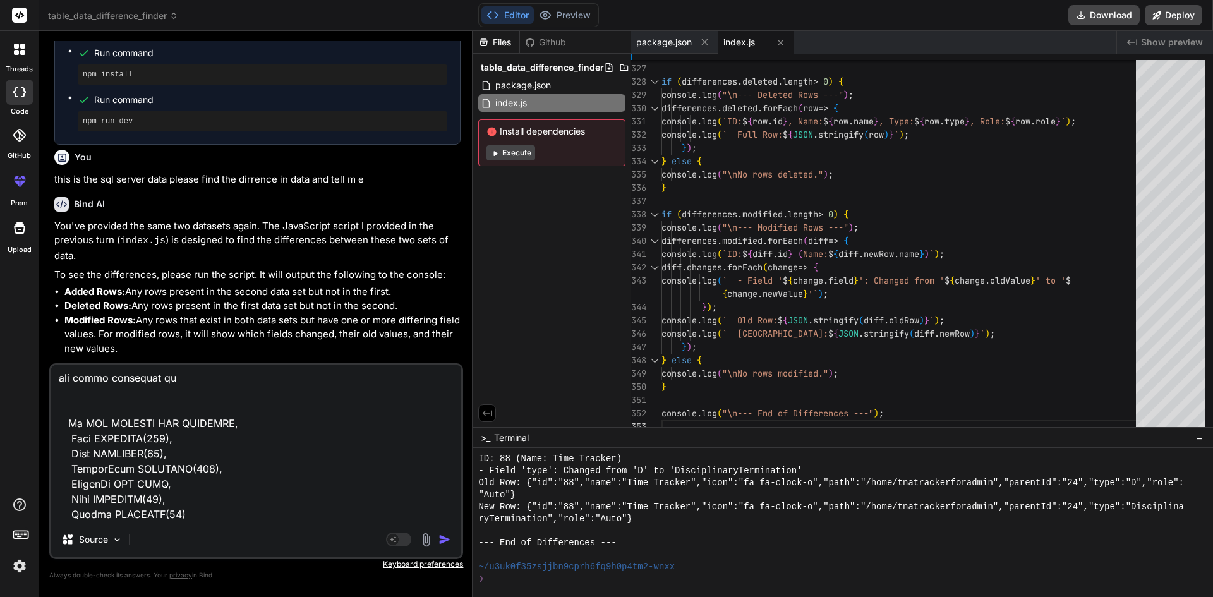
type textarea "x"
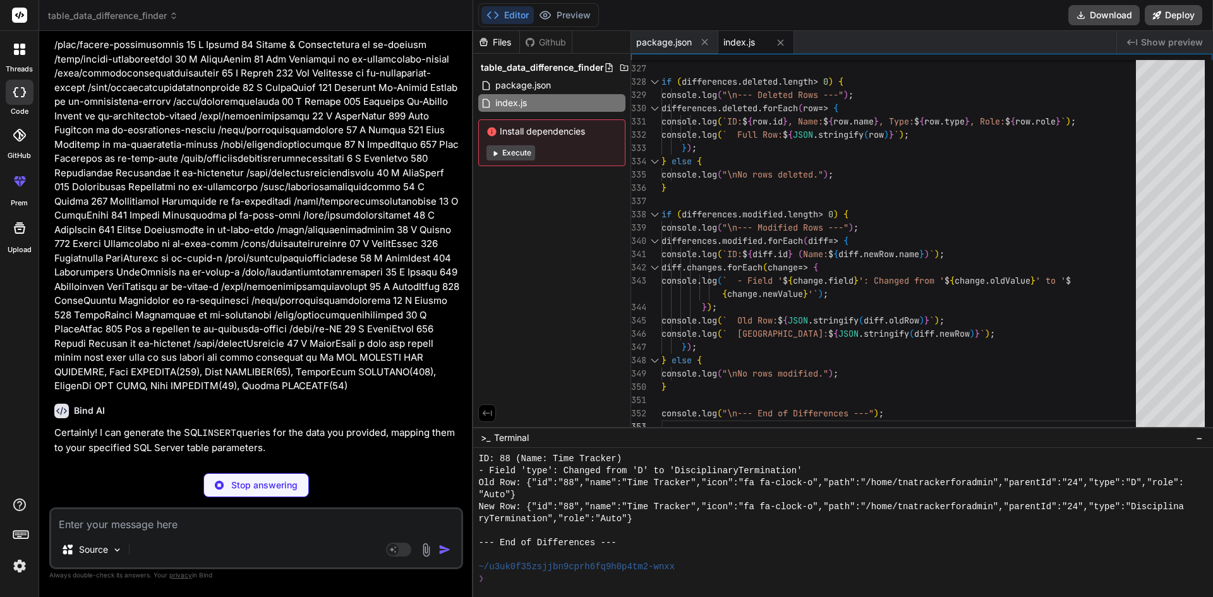
scroll to position [5124, 0]
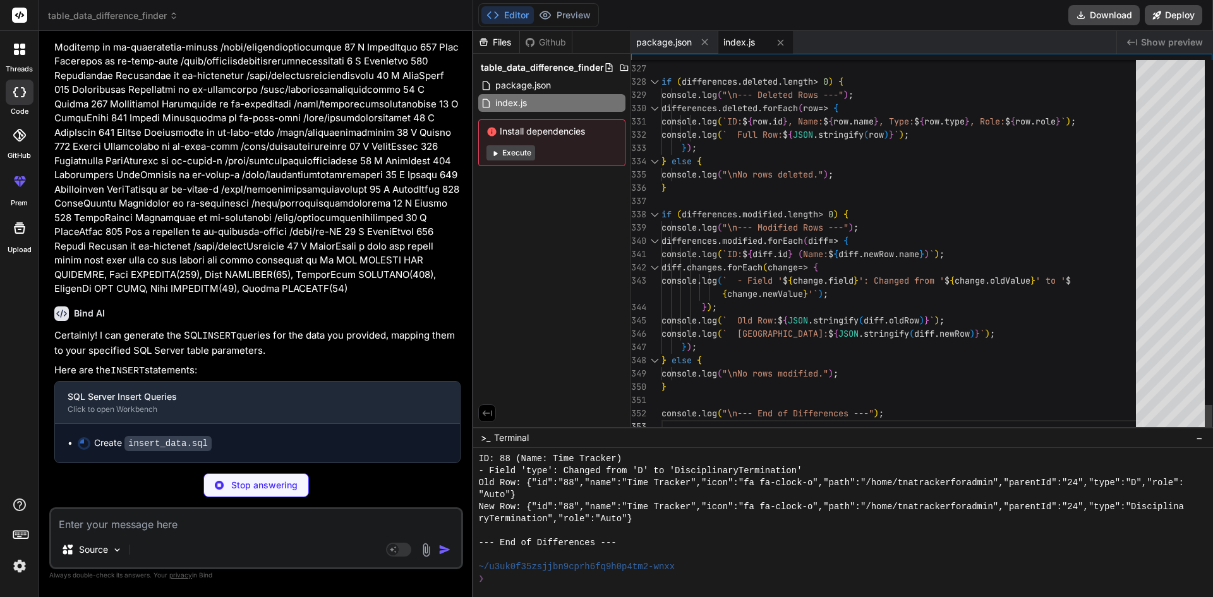
type textarea "x"
type textarea "entId, Role, Status) VALUES (116, N'SkillCenter Attendance', N'fa fa-tachometer…"
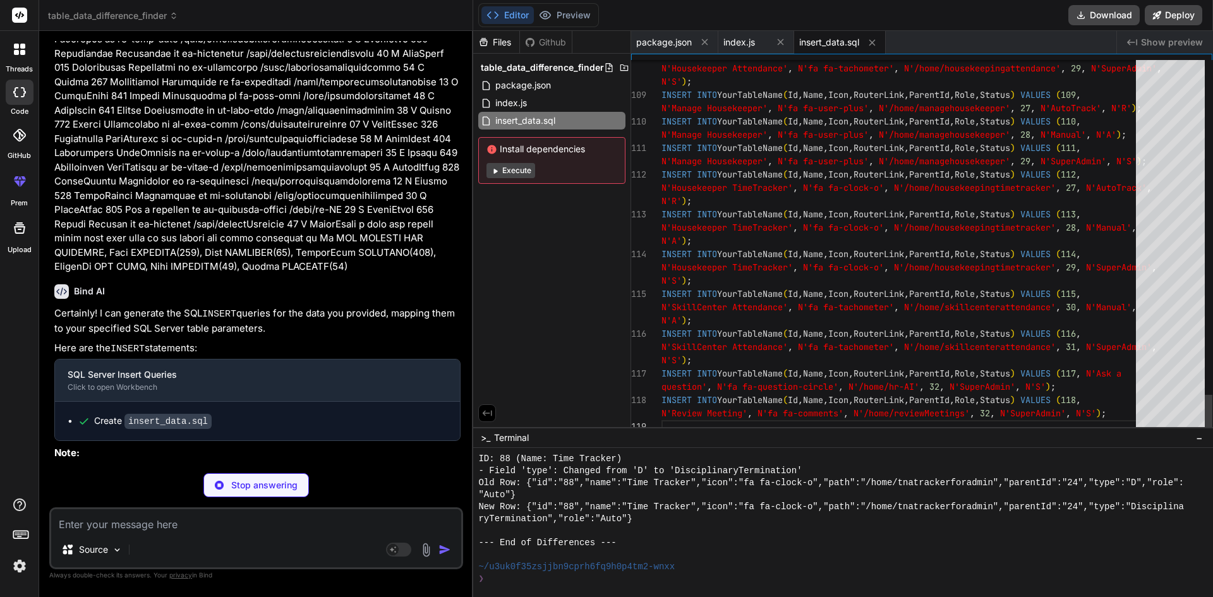
type textarea "x"
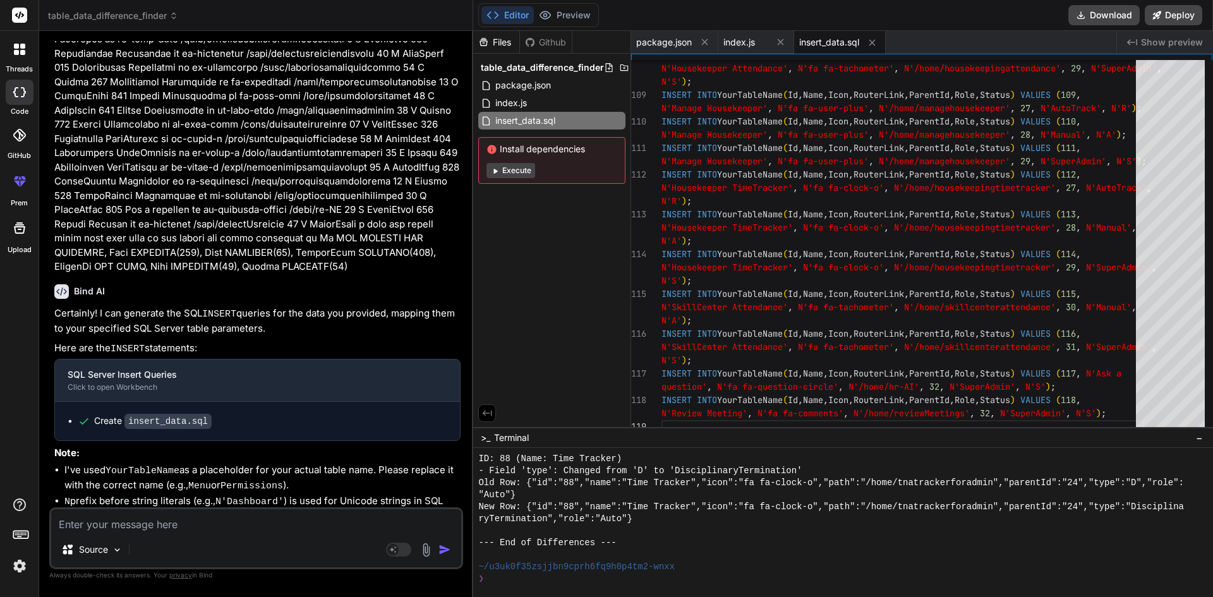
click at [181, 520] on textarea at bounding box center [256, 520] width 410 height 23
type textarea "s"
type textarea "x"
type textarea "si"
type textarea "x"
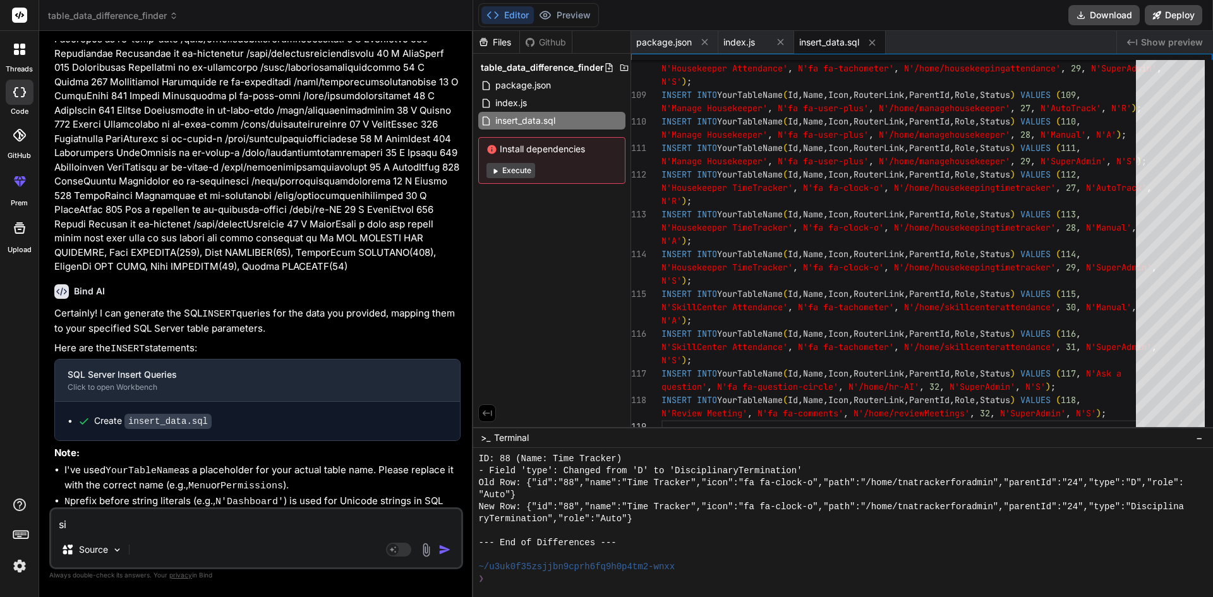
type textarea "s"
type textarea "x"
type textarea "so"
type textarea "x"
type textarea "soe"
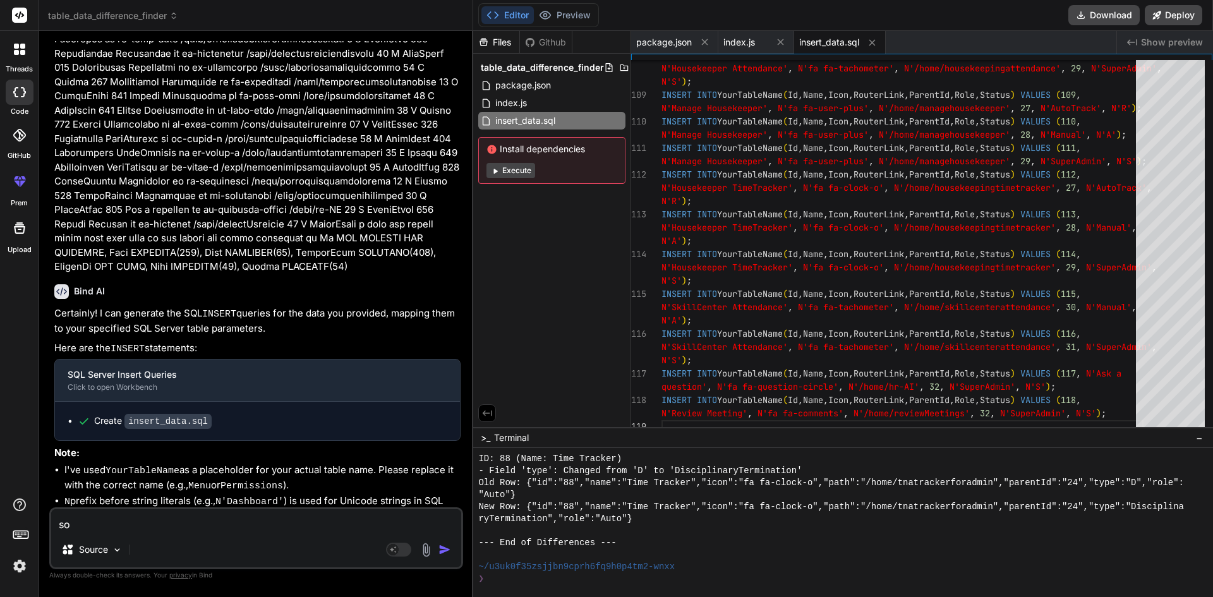
type textarea "x"
type textarea "soee"
type textarea "x"
type textarea "soeey"
type textarea "x"
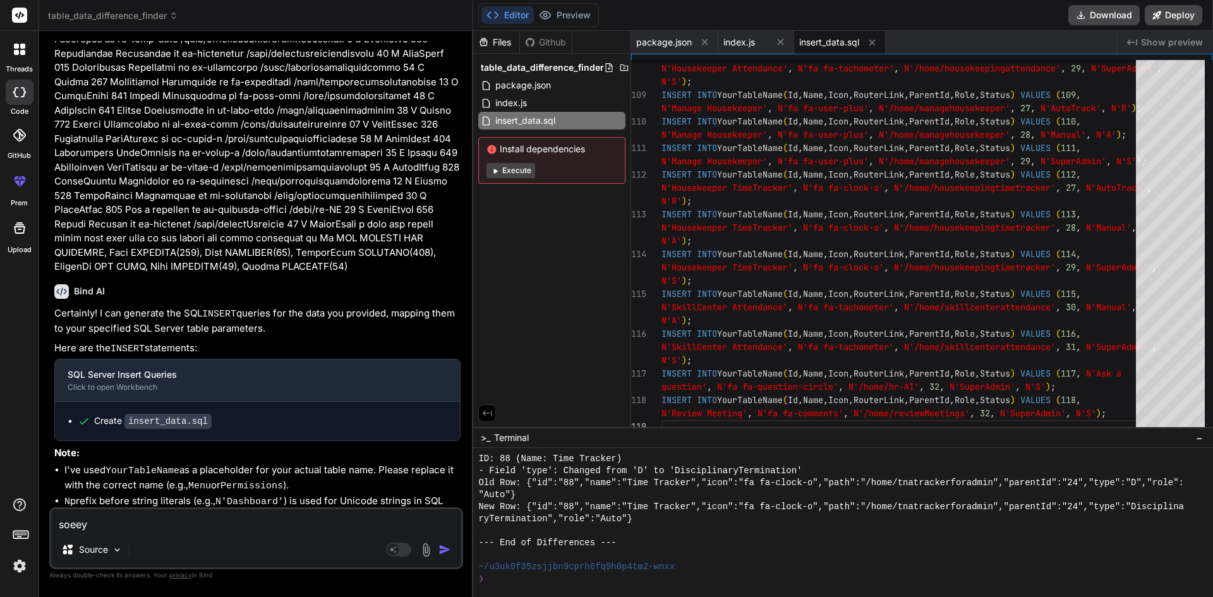
type textarea "soeey"
type textarea "x"
type textarea "soeey"
type textarea "x"
type textarea "soee"
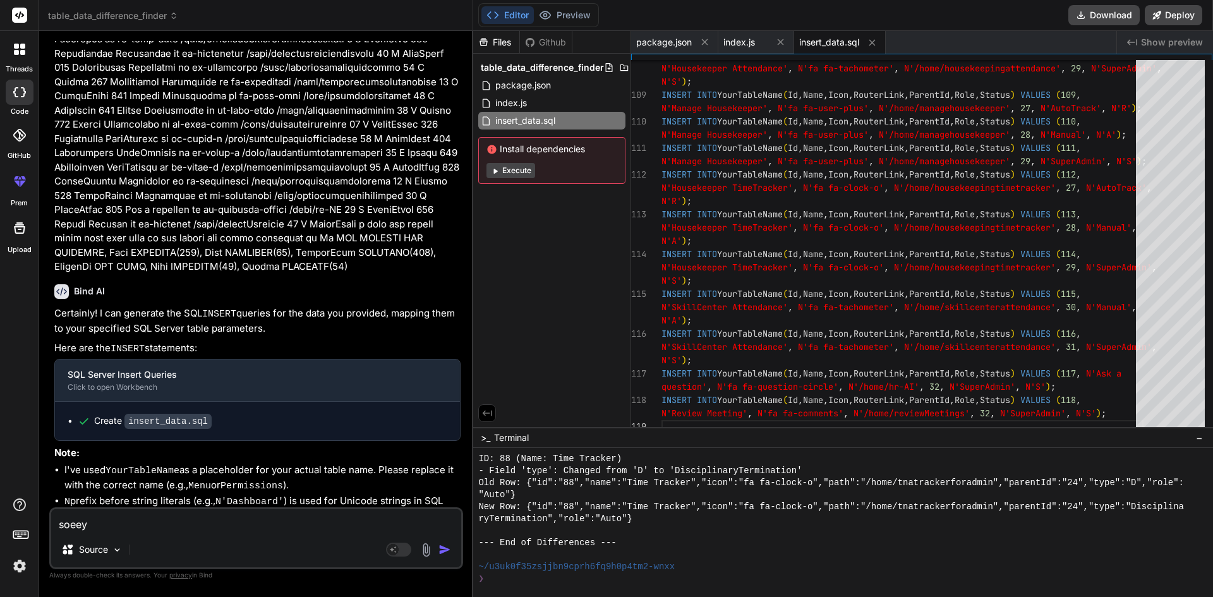
type textarea "x"
type textarea "soe"
type textarea "x"
type textarea "so"
type textarea "x"
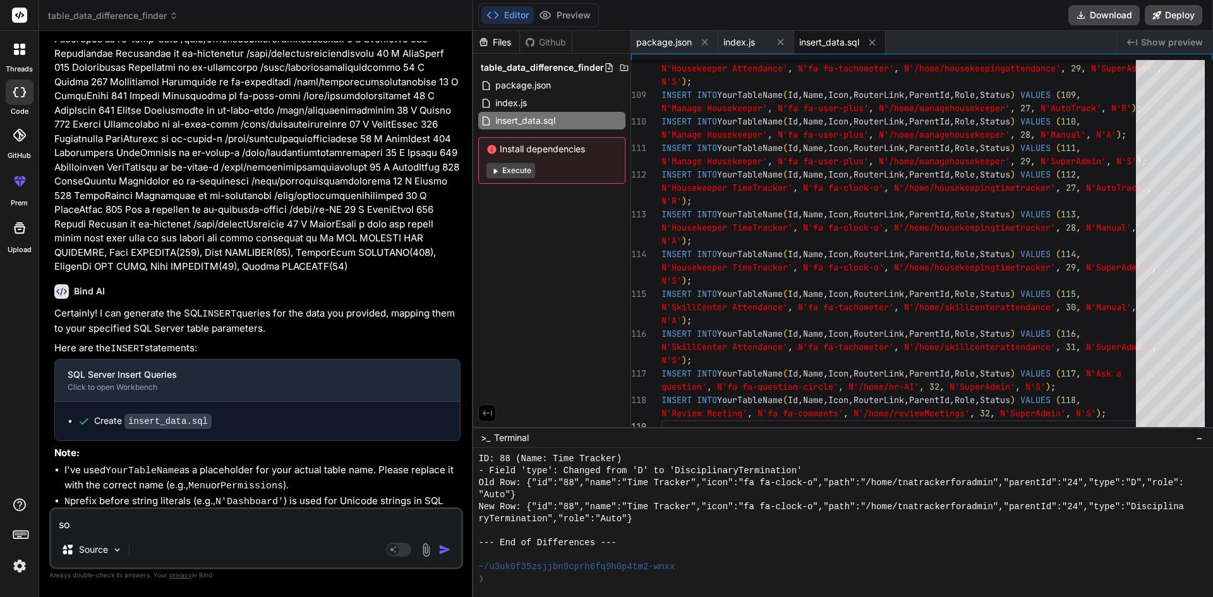
type textarea "sor"
type textarea "x"
type textarea "sorr"
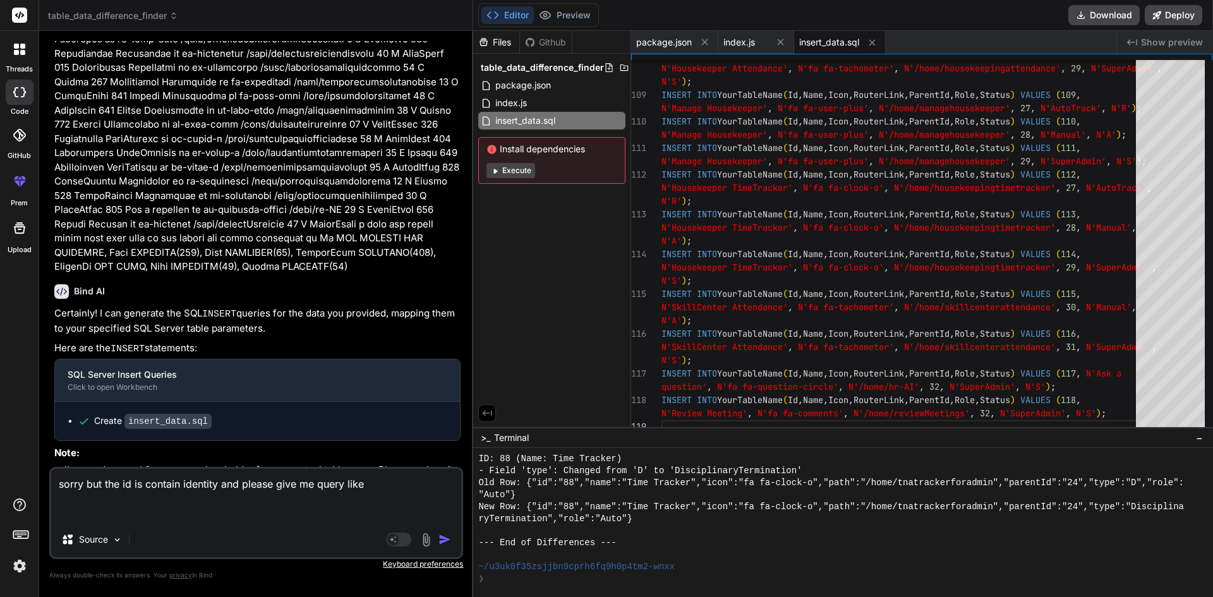
paste textarea "INSERT INTO Menus (Name, Icon, RouterLink, ParentId, Role, Status) VALUES ('Das…"
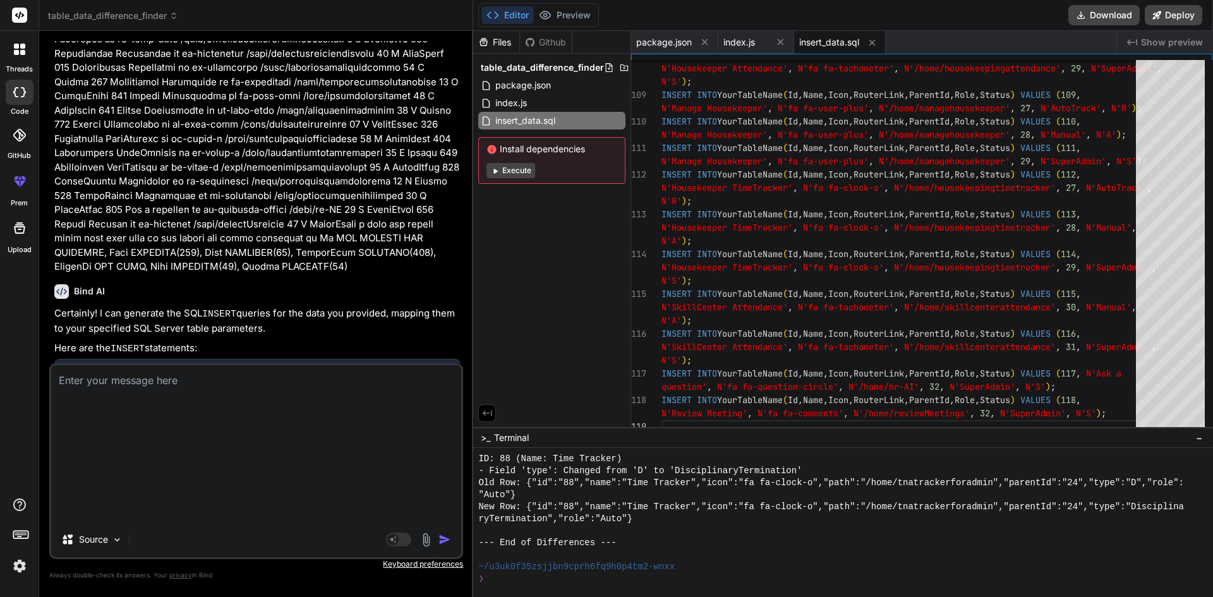
scroll to position [5595, 0]
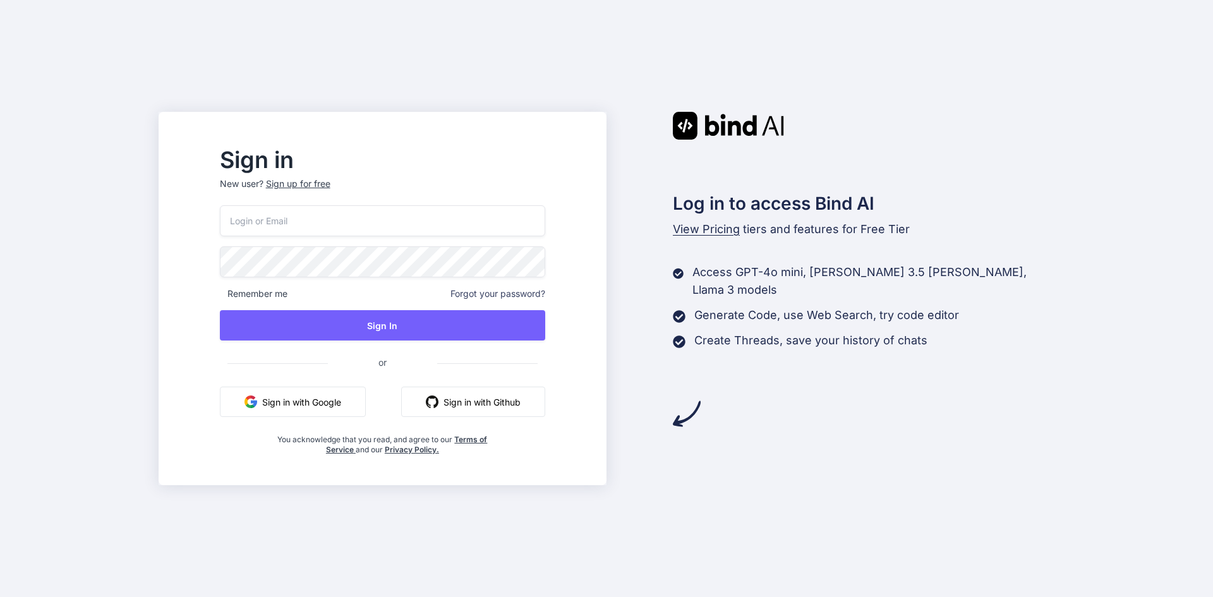
click at [356, 219] on input "email" at bounding box center [382, 220] width 325 height 31
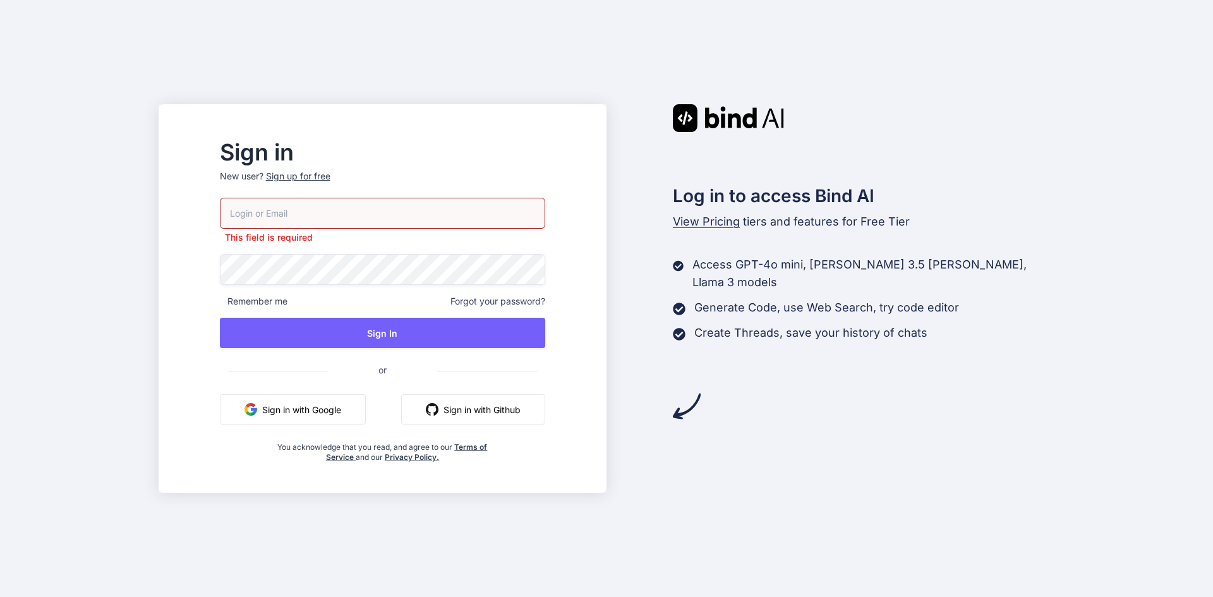
click at [330, 215] on input "email" at bounding box center [382, 213] width 325 height 31
paste input "[EMAIL_ADDRESS][DOMAIN_NAME]"
type input "[EMAIL_ADDRESS][DOMAIN_NAME]"
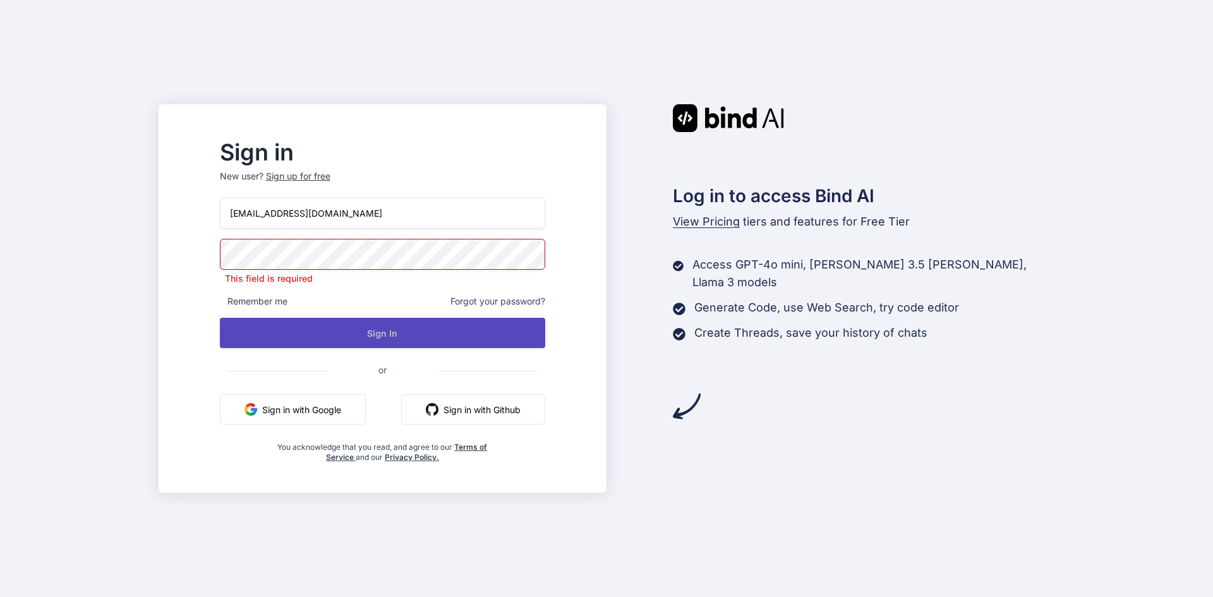
click at [412, 334] on button "Sign In" at bounding box center [382, 333] width 325 height 30
